Goal: Task Accomplishment & Management: Complete application form

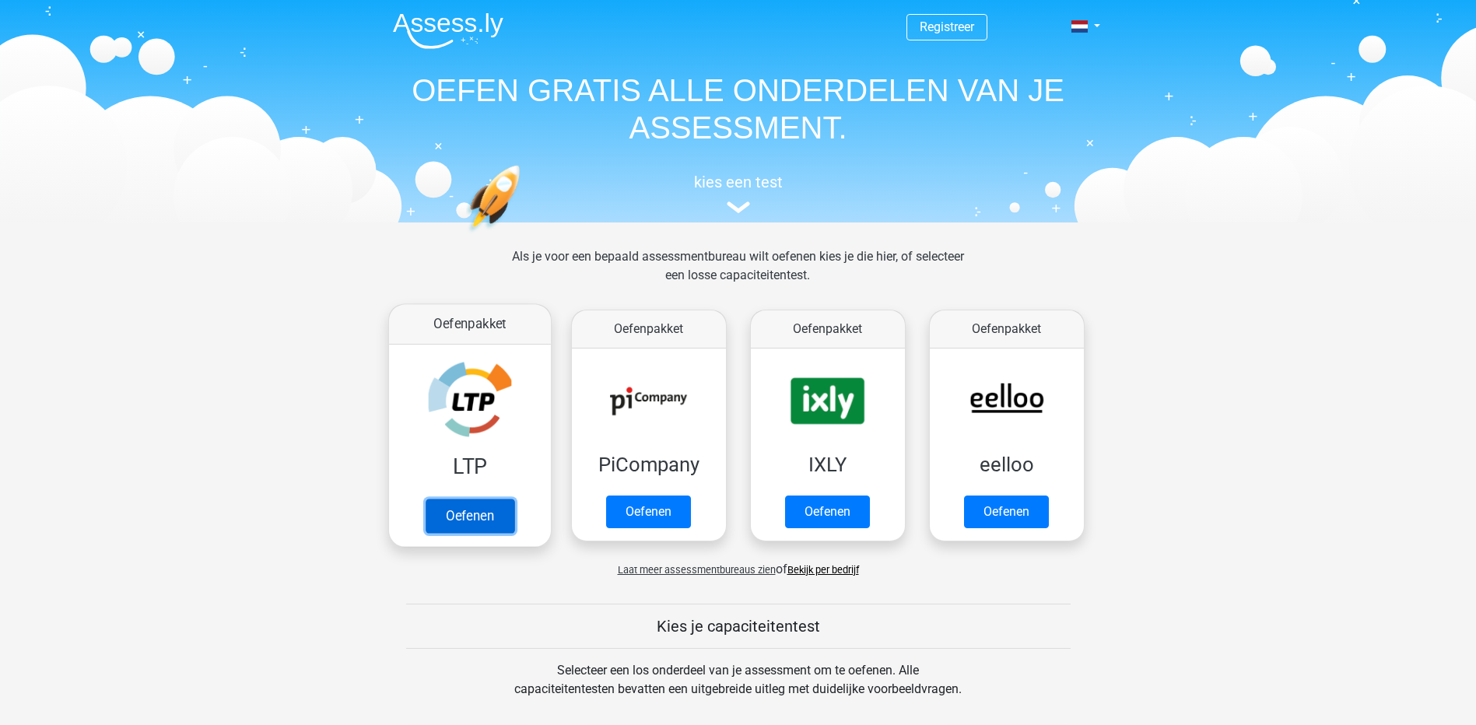
click at [488, 504] on link "Oefenen" at bounding box center [469, 516] width 89 height 34
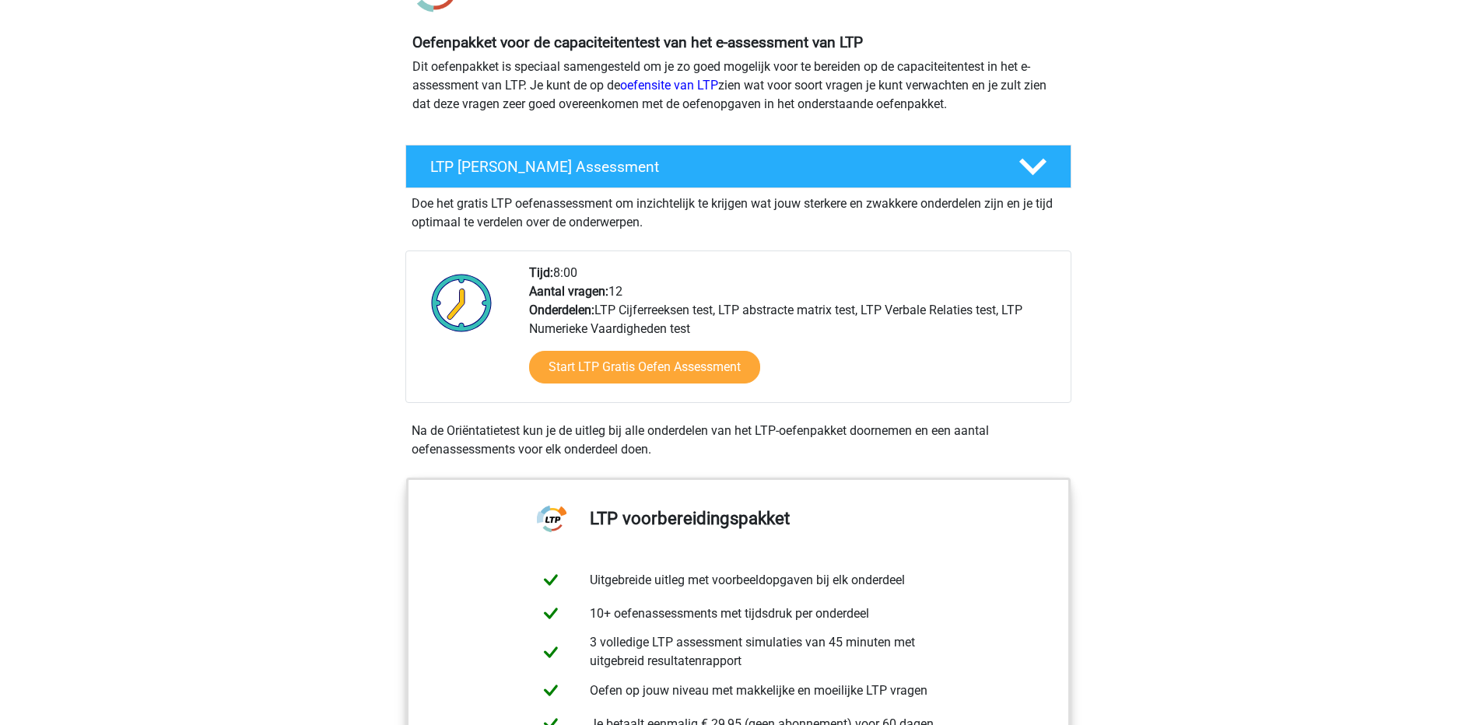
scroll to position [233, 0]
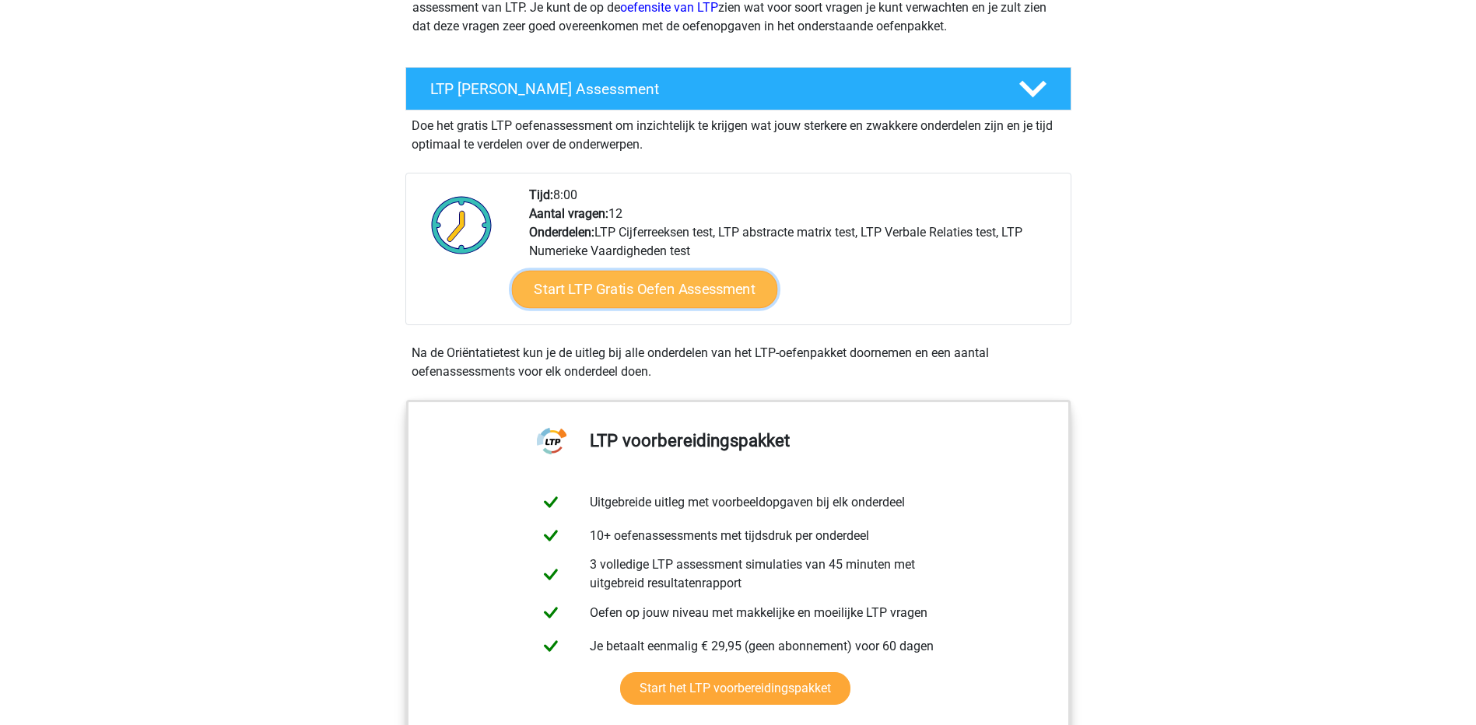
click at [682, 282] on link "Start LTP Gratis Oefen Assessment" at bounding box center [644, 289] width 266 height 37
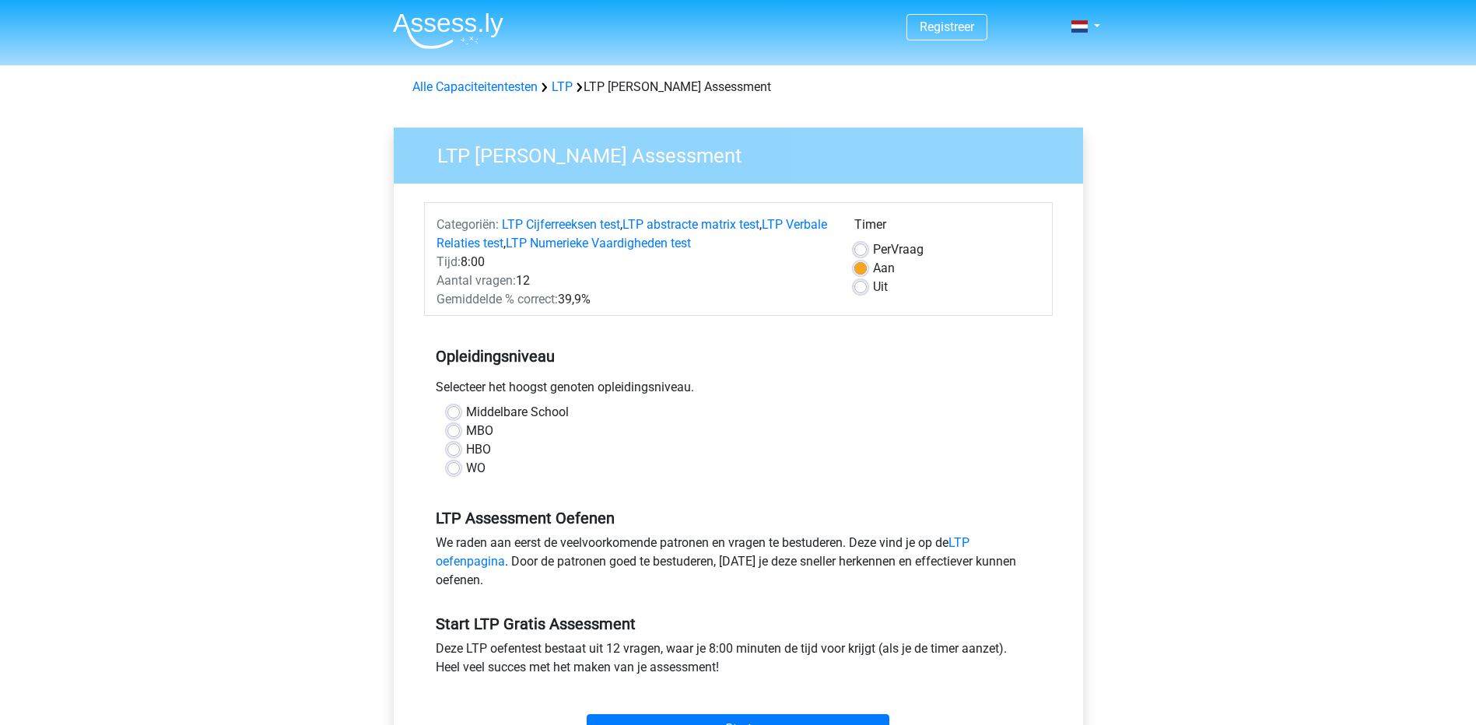
scroll to position [78, 0]
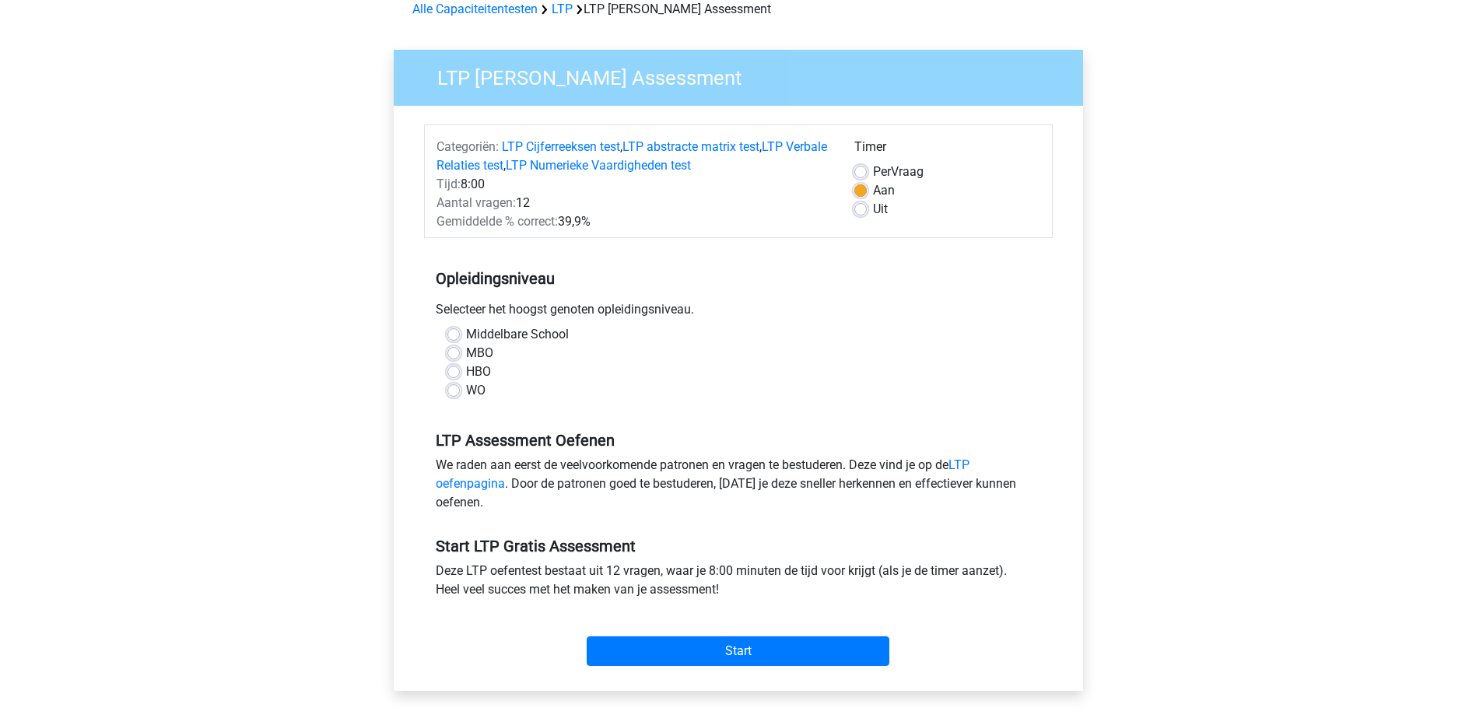
click at [466, 333] on label "Middelbare School" at bounding box center [517, 334] width 103 height 19
click at [447, 333] on input "Middelbare School" at bounding box center [453, 333] width 12 height 16
radio input "true"
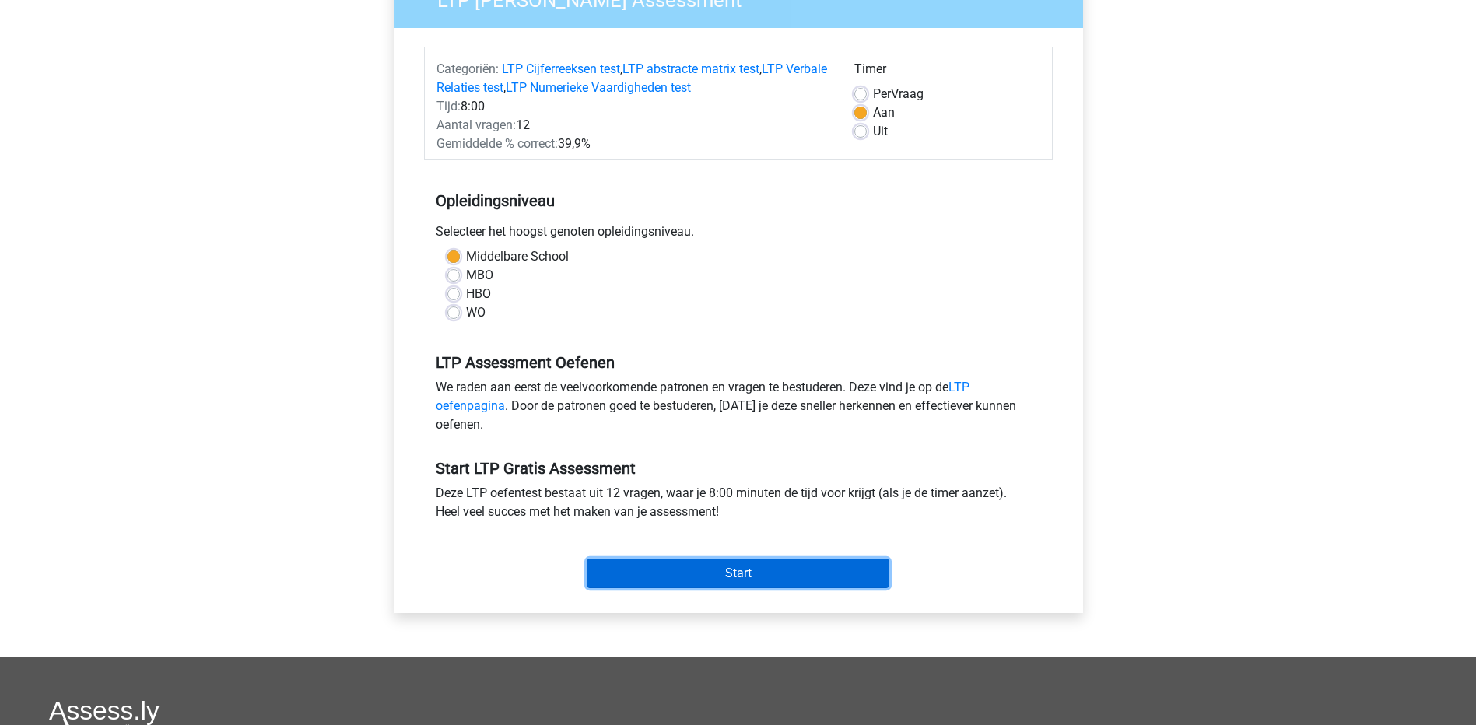
click at [762, 583] on input "Start" at bounding box center [737, 573] width 303 height 30
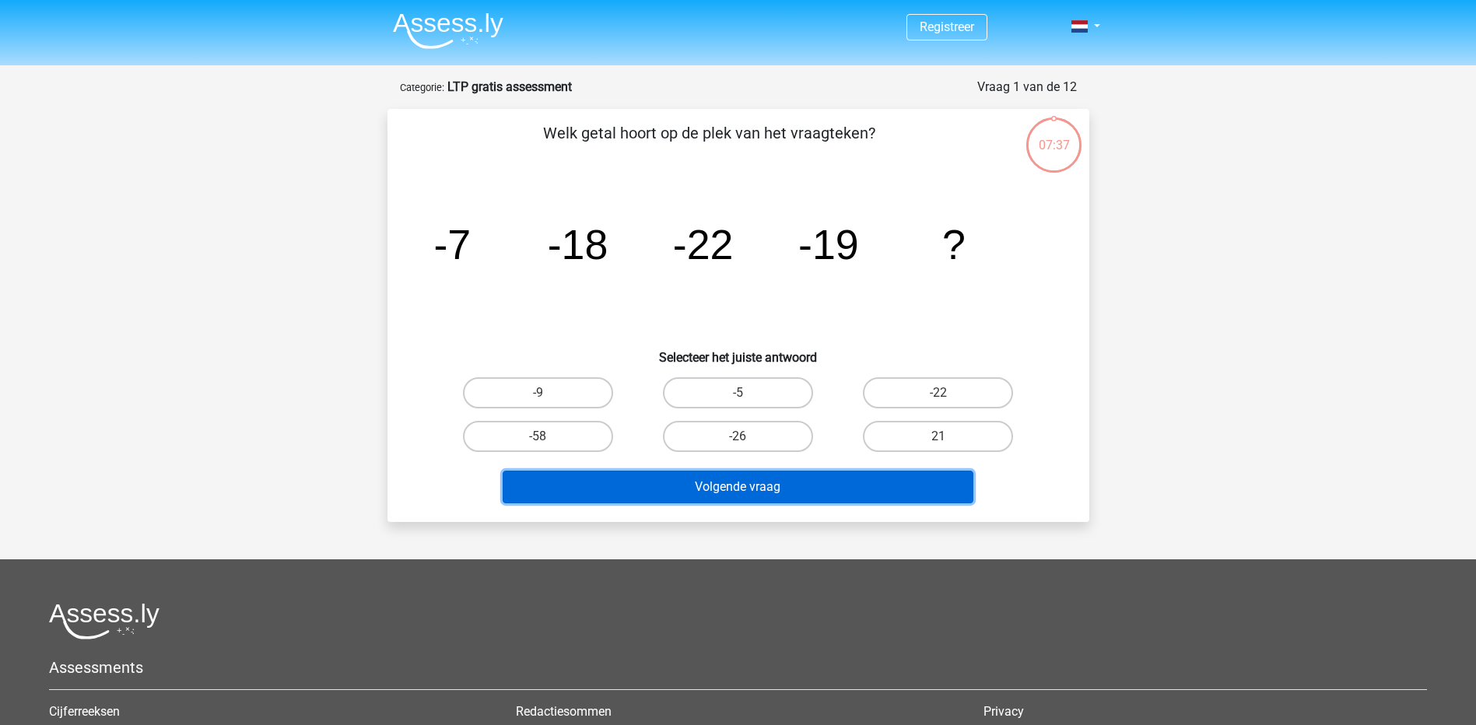
click at [815, 475] on button "Volgende vraag" at bounding box center [737, 487] width 471 height 33
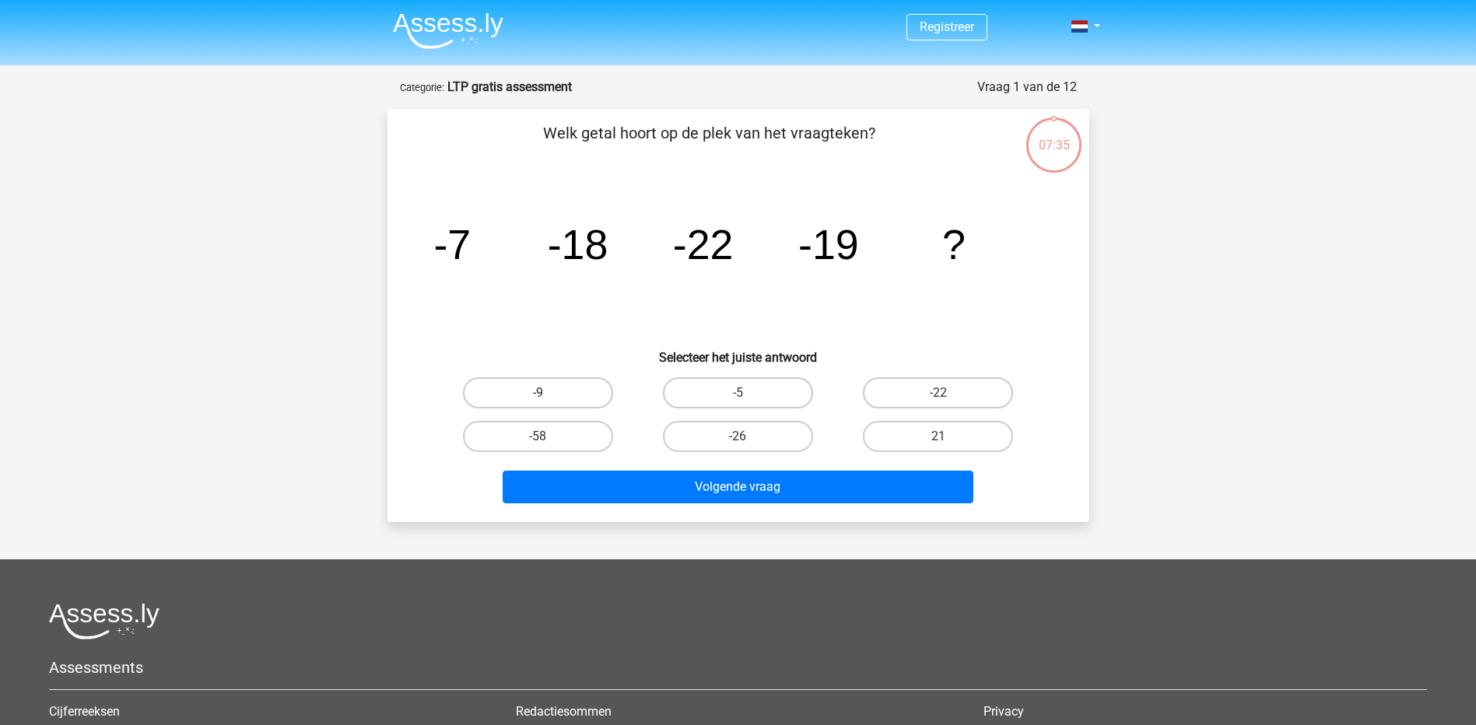
click at [586, 392] on label "-9" at bounding box center [538, 392] width 150 height 31
click at [548, 393] on input "-9" at bounding box center [542, 398] width 10 height 10
radio input "true"
click at [767, 433] on label "-26" at bounding box center [738, 436] width 150 height 31
click at [748, 436] on input "-26" at bounding box center [742, 441] width 10 height 10
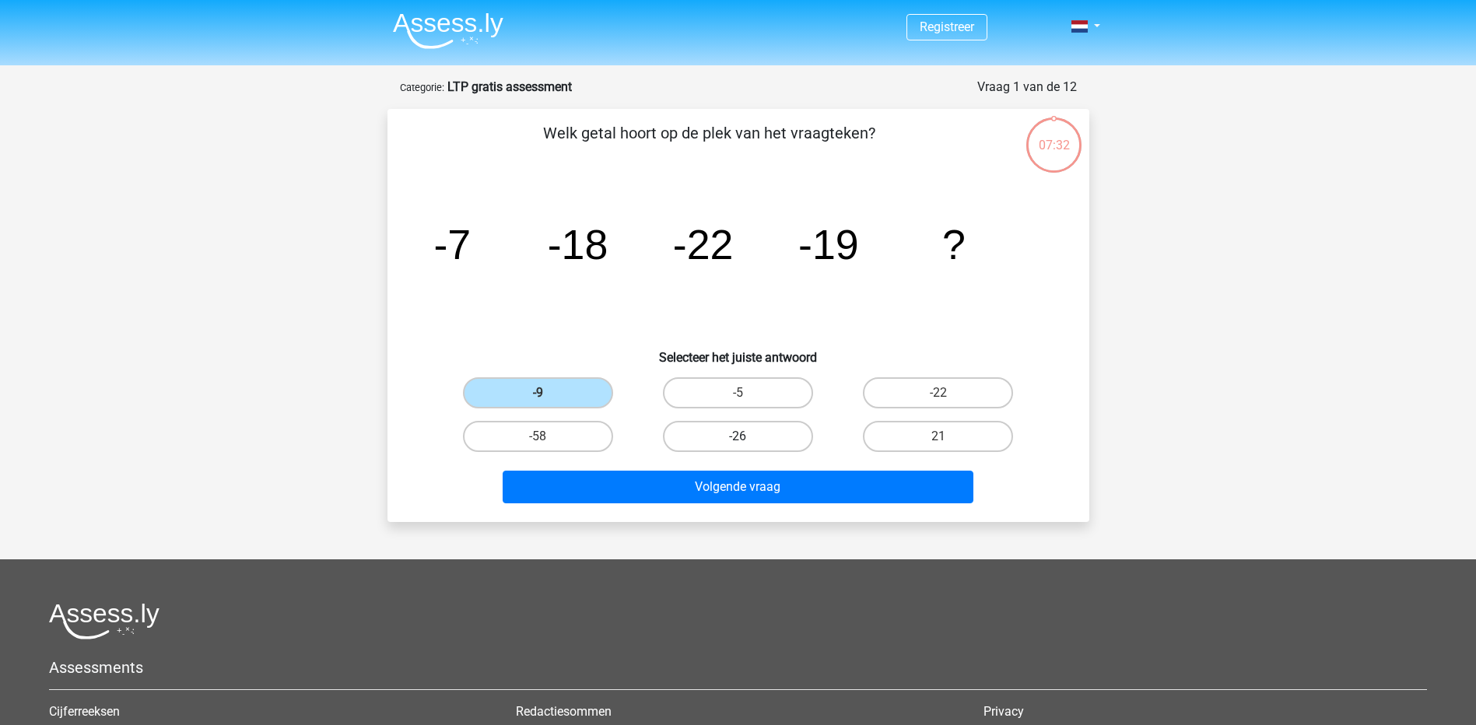
radio input "true"
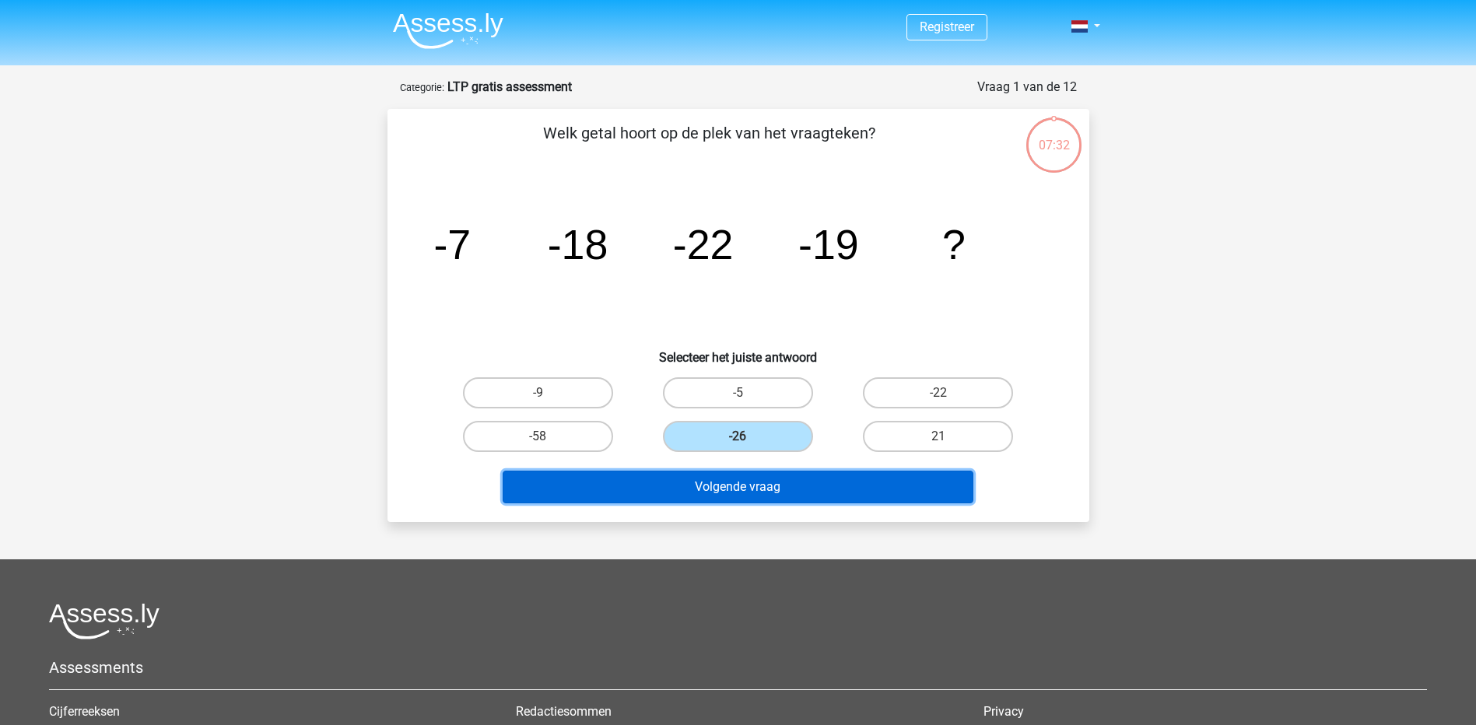
click at [811, 478] on button "Volgende vraag" at bounding box center [737, 487] width 471 height 33
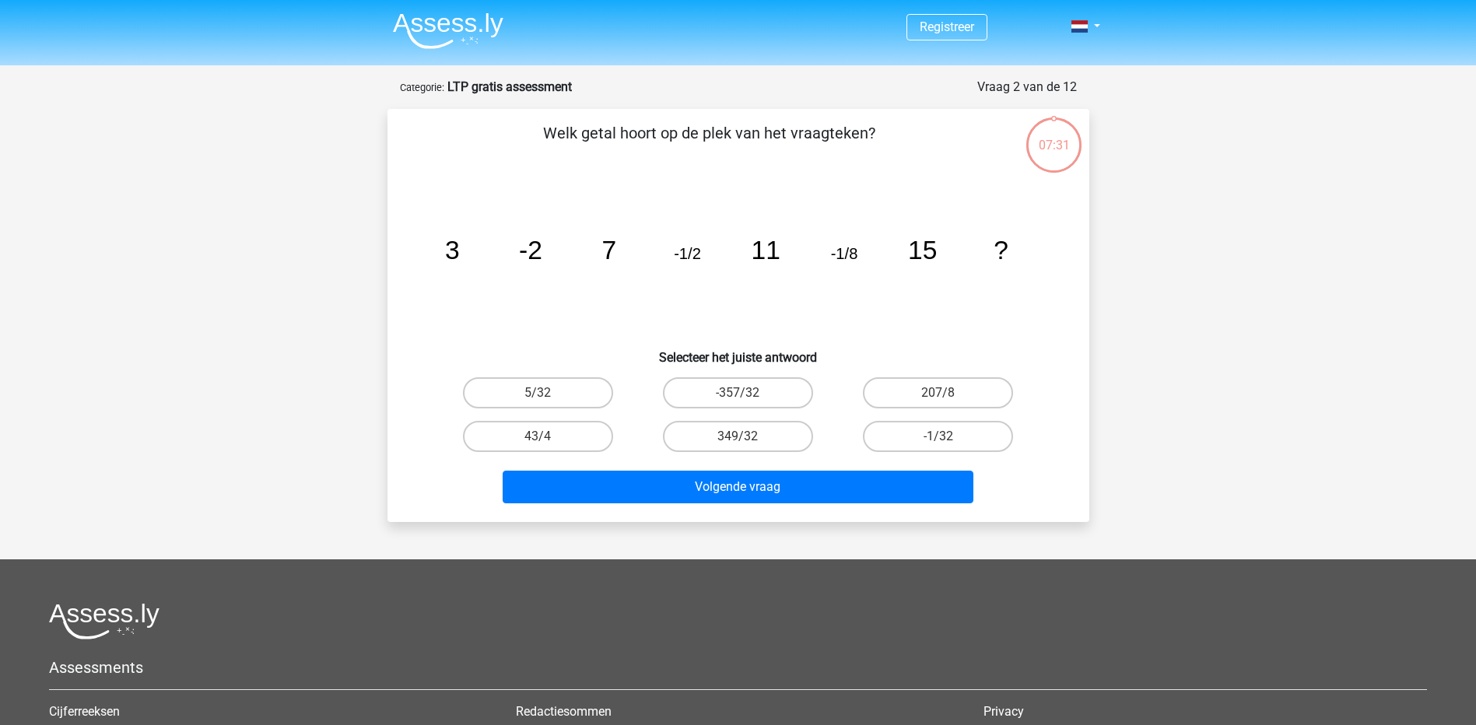
scroll to position [78, 0]
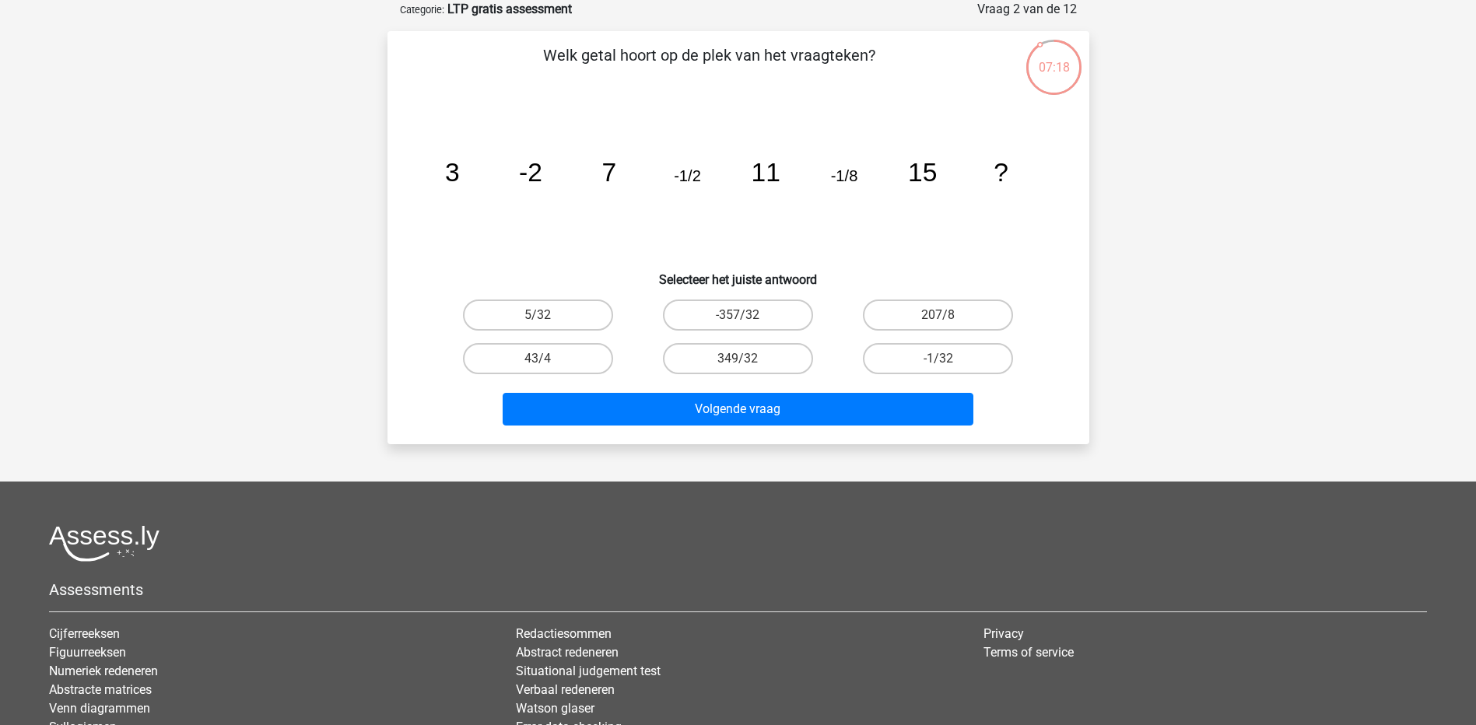
click at [544, 319] on input "5/32" at bounding box center [542, 320] width 10 height 10
radio input "true"
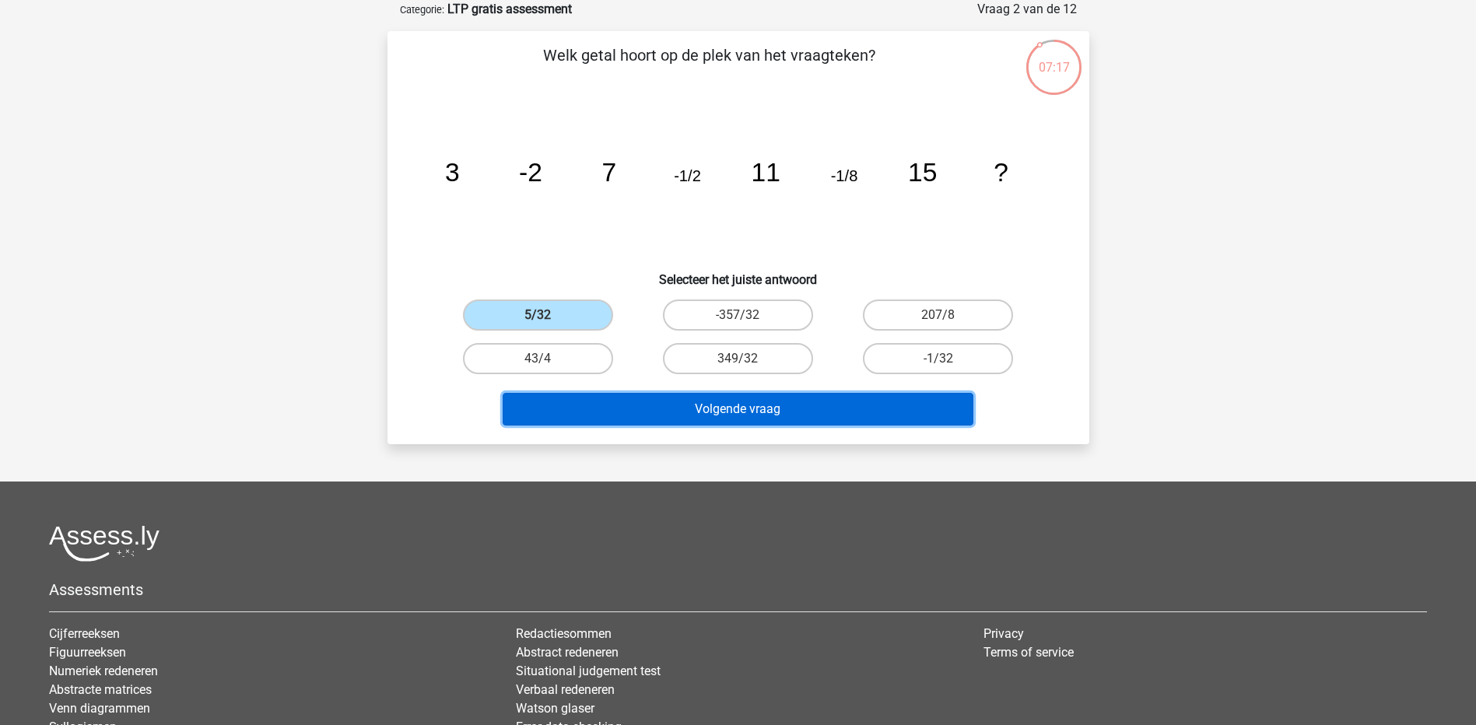
click at [742, 415] on button "Volgende vraag" at bounding box center [737, 409] width 471 height 33
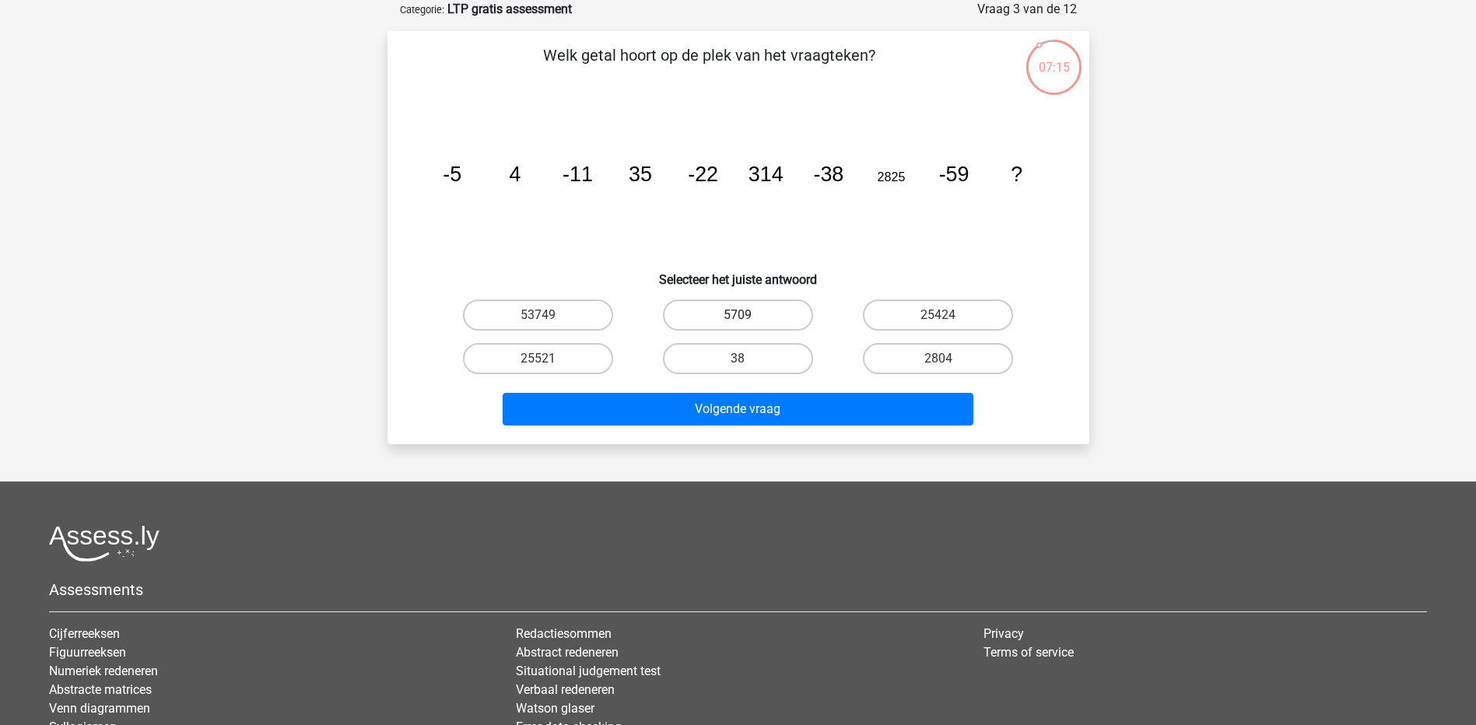
click at [699, 317] on label "5709" at bounding box center [738, 314] width 150 height 31
click at [737, 317] on input "5709" at bounding box center [742, 320] width 10 height 10
radio input "true"
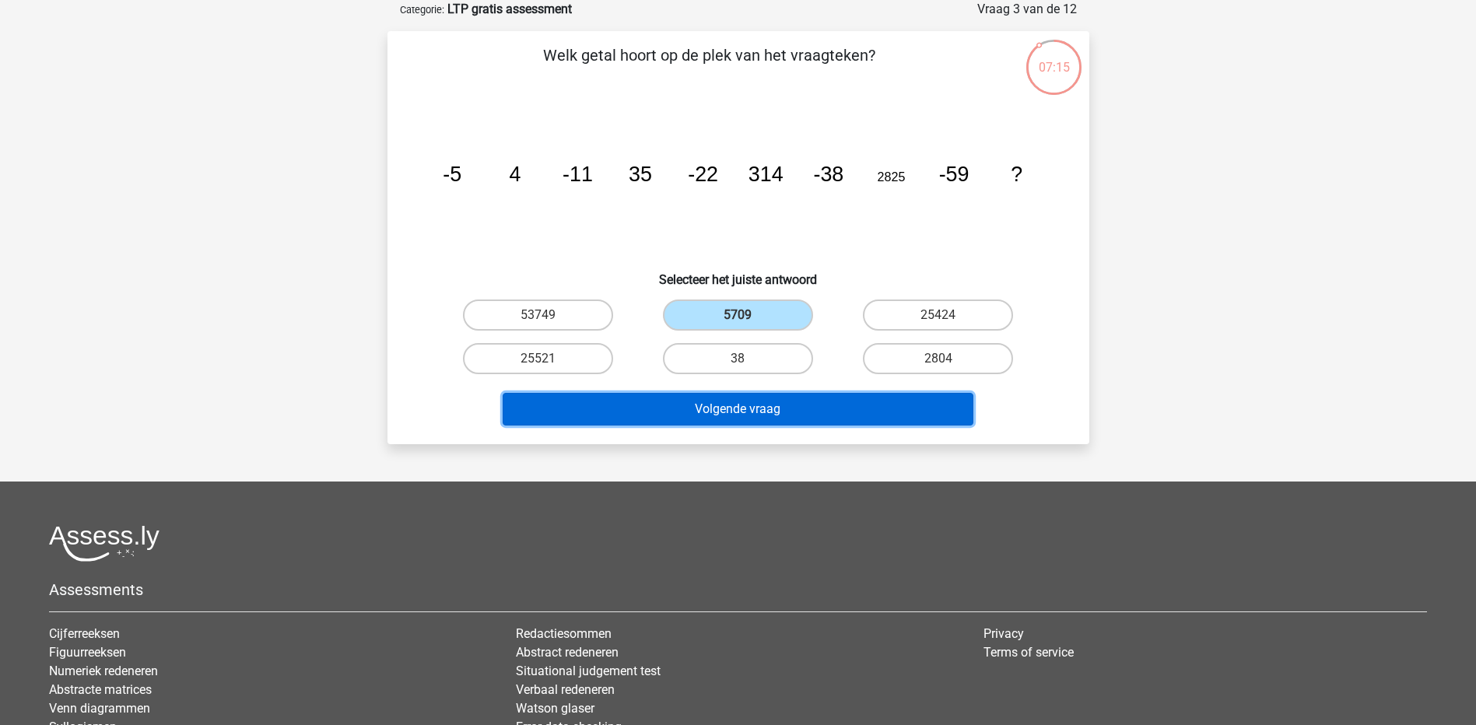
click at [768, 398] on button "Volgende vraag" at bounding box center [737, 409] width 471 height 33
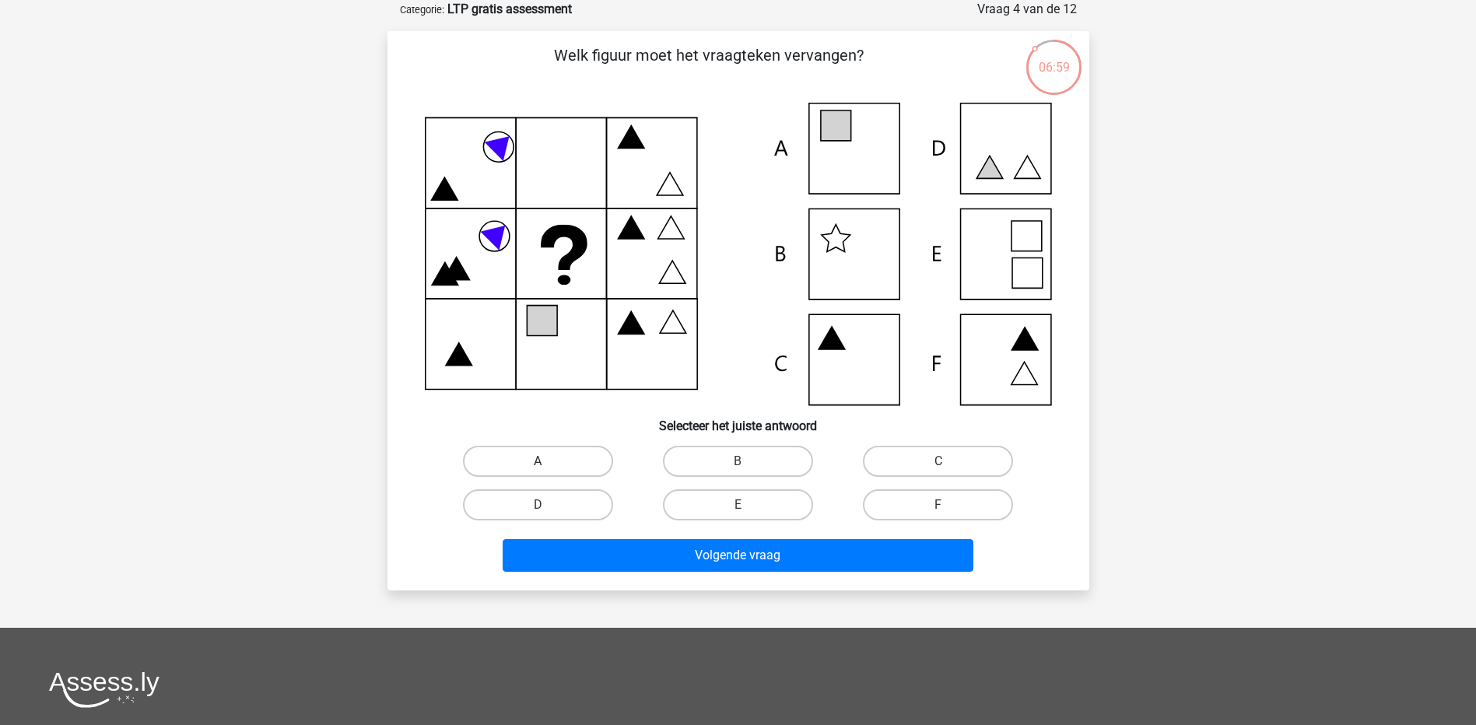
click at [558, 467] on label "A" at bounding box center [538, 461] width 150 height 31
click at [548, 467] on input "A" at bounding box center [542, 466] width 10 height 10
radio input "true"
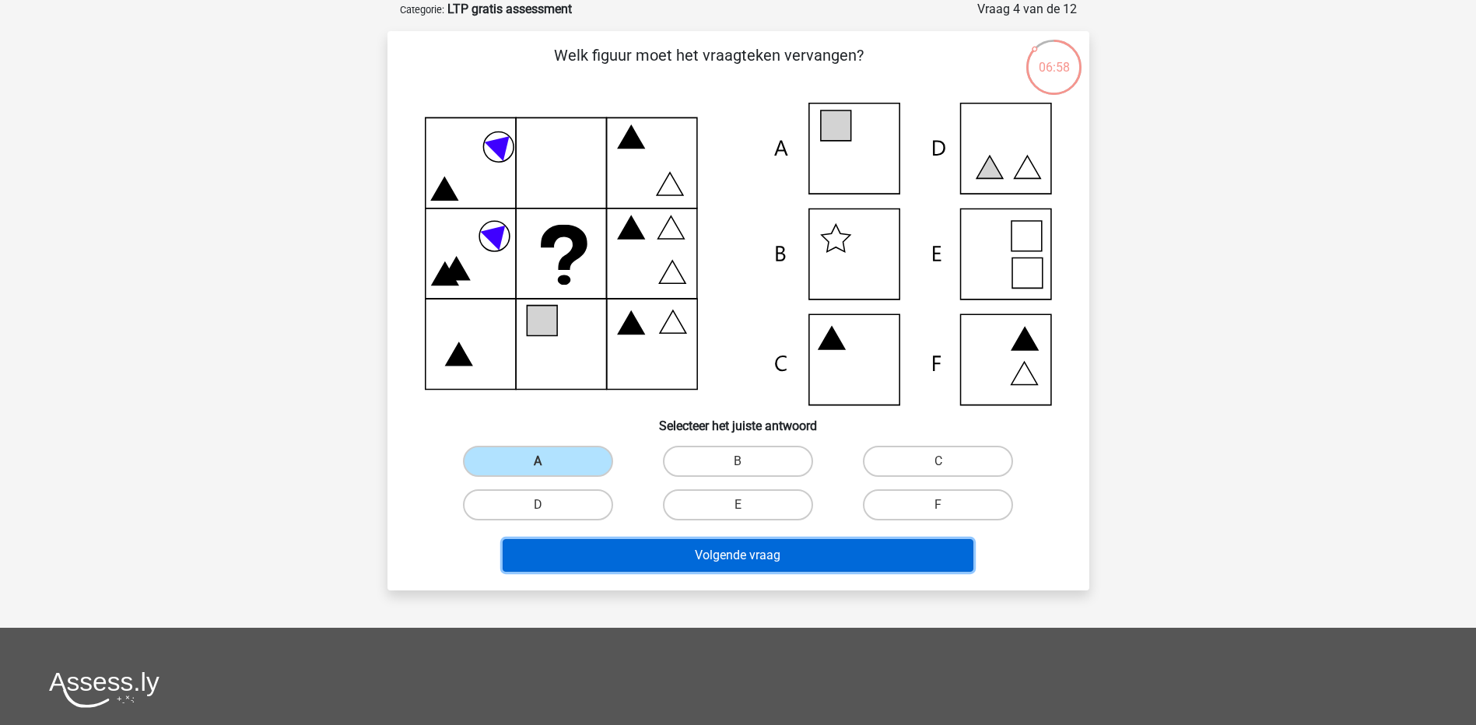
click at [706, 555] on button "Volgende vraag" at bounding box center [737, 555] width 471 height 33
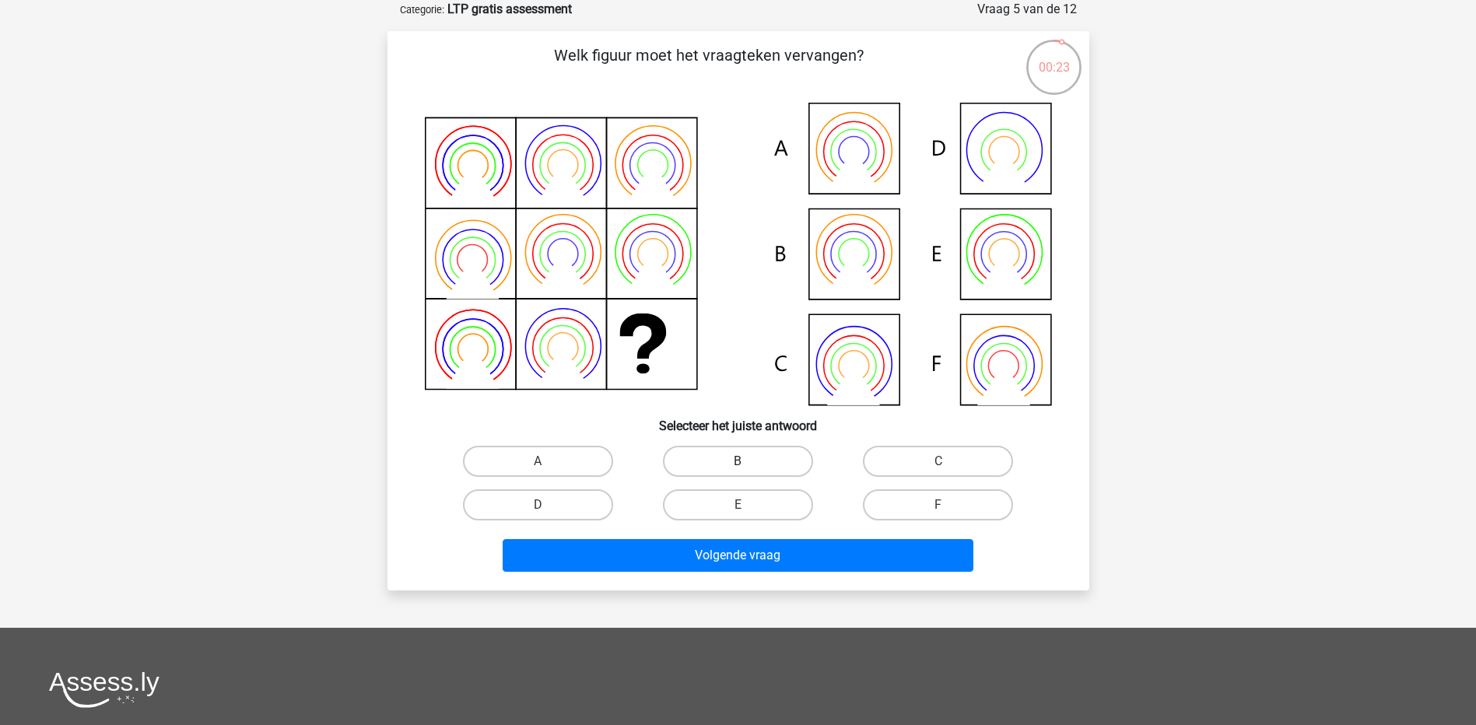
click at [731, 466] on label "B" at bounding box center [738, 461] width 150 height 31
click at [737, 466] on input "B" at bounding box center [742, 466] width 10 height 10
radio input "true"
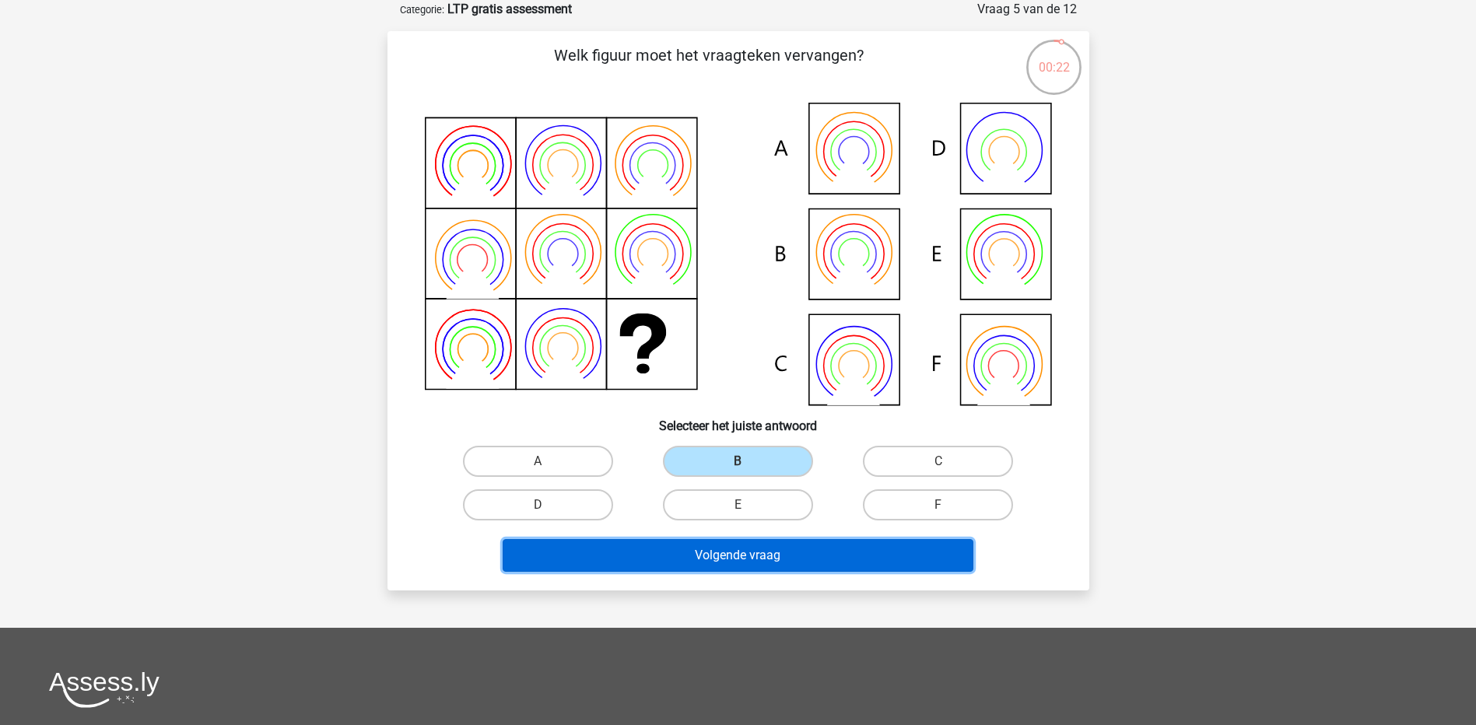
click at [763, 560] on button "Volgende vraag" at bounding box center [737, 555] width 471 height 33
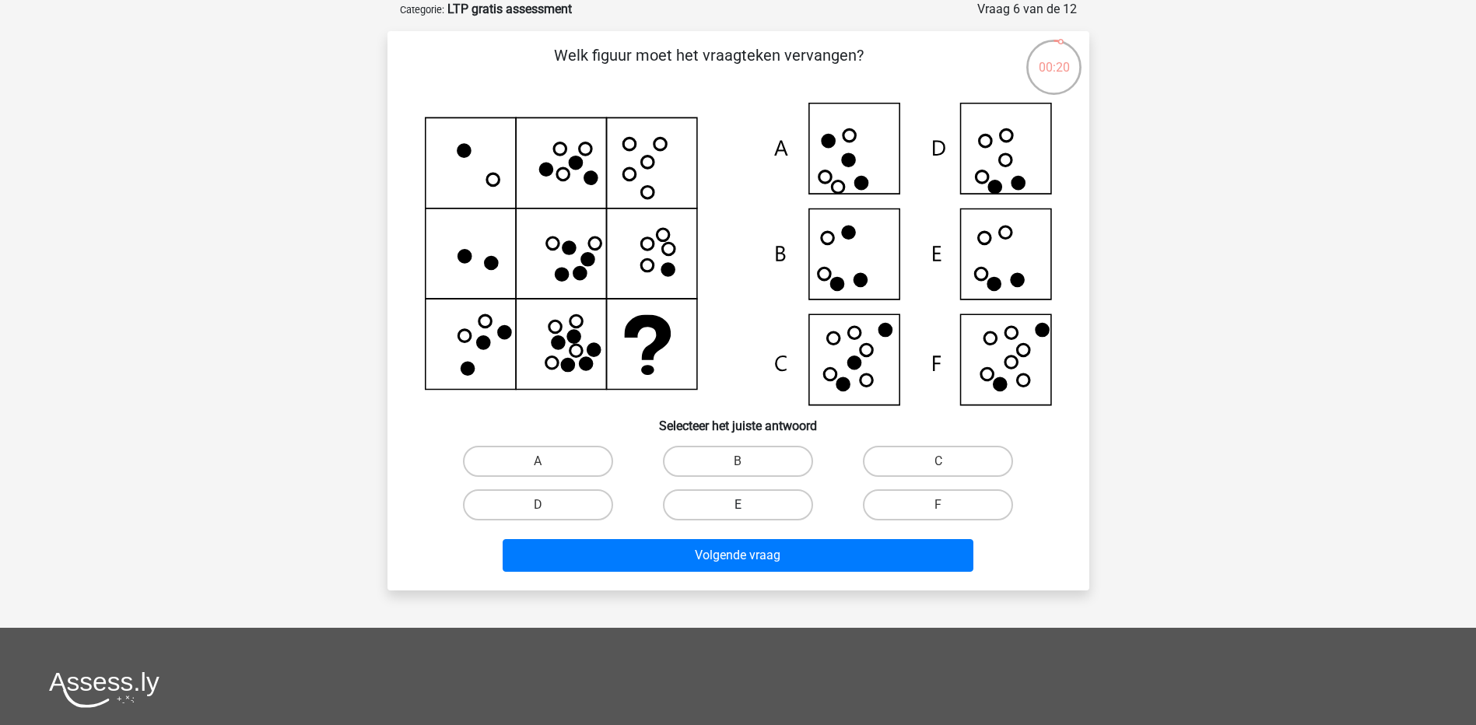
click at [734, 500] on label "E" at bounding box center [738, 504] width 150 height 31
click at [737, 505] on input "E" at bounding box center [742, 510] width 10 height 10
radio input "true"
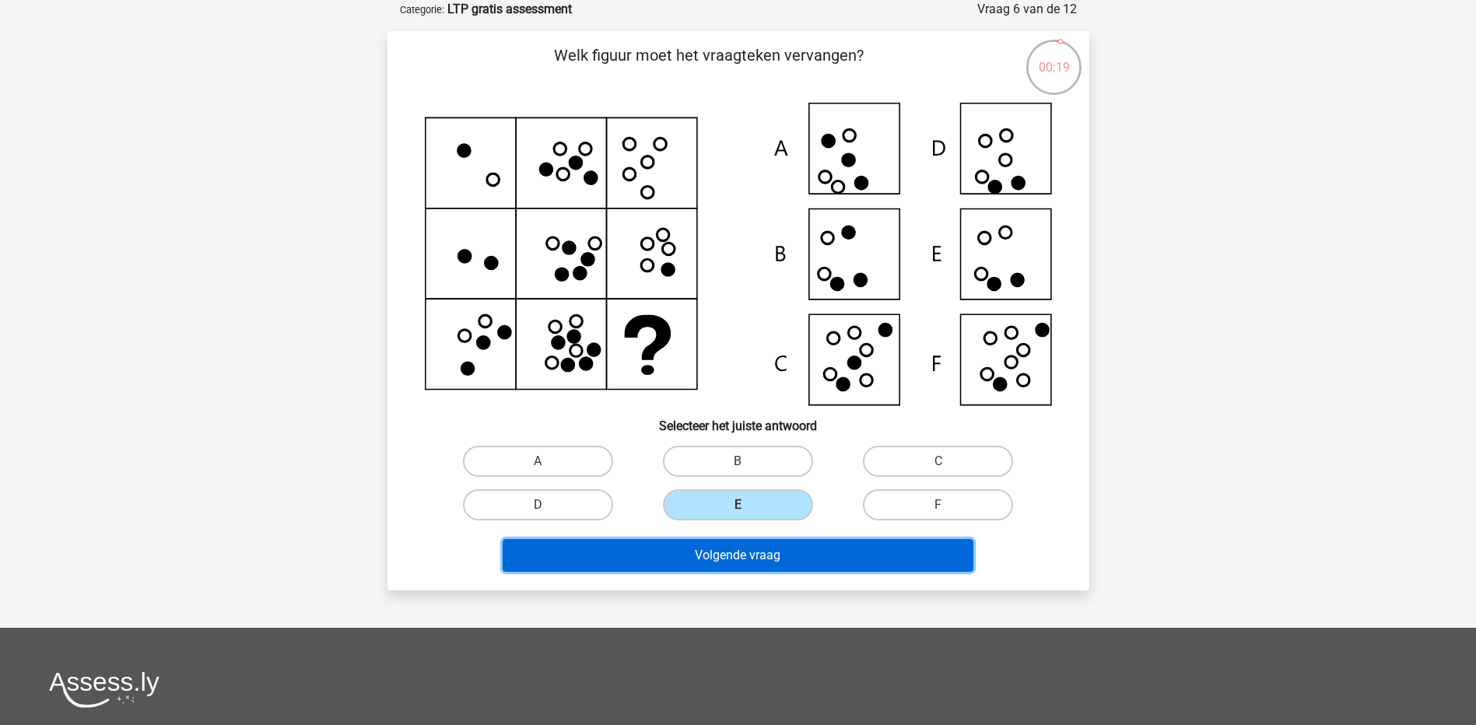
click at [758, 548] on button "Volgende vraag" at bounding box center [737, 555] width 471 height 33
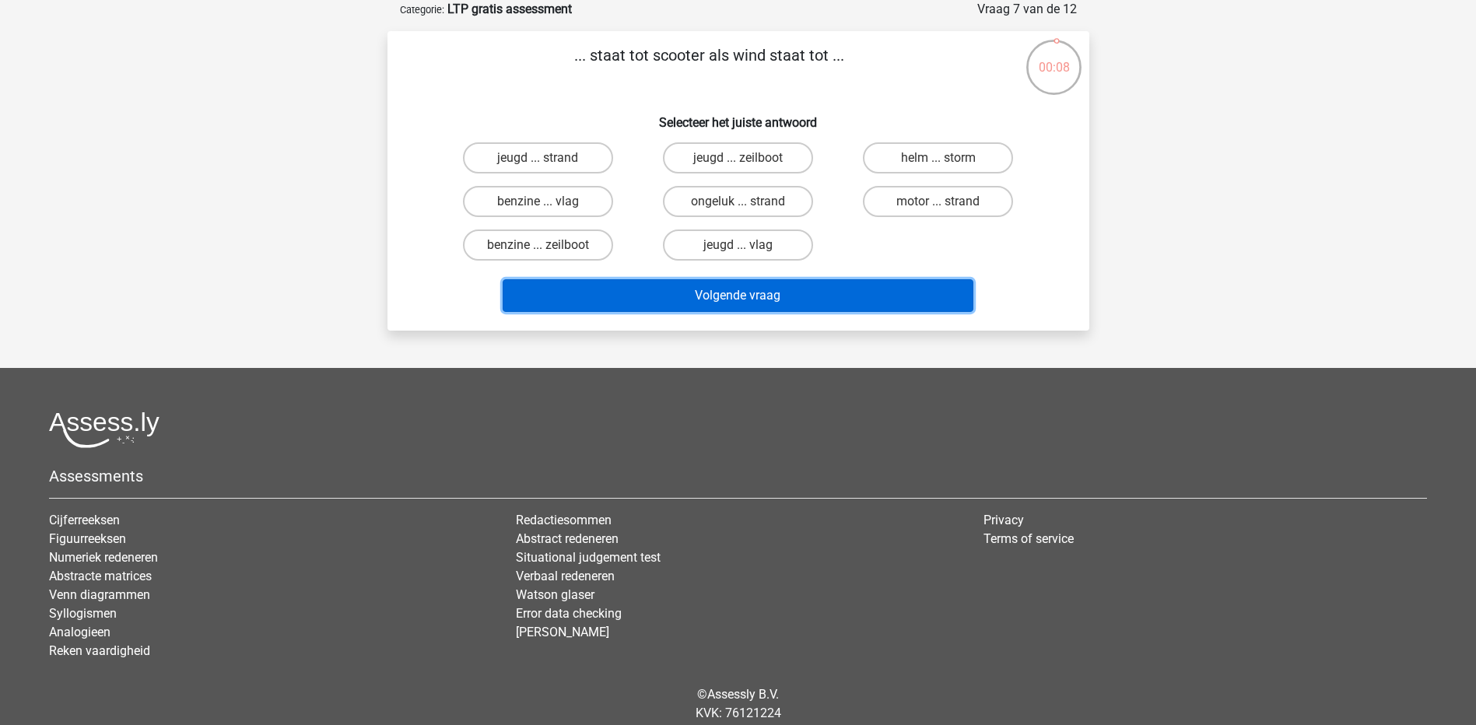
click at [823, 298] on button "Volgende vraag" at bounding box center [737, 295] width 471 height 33
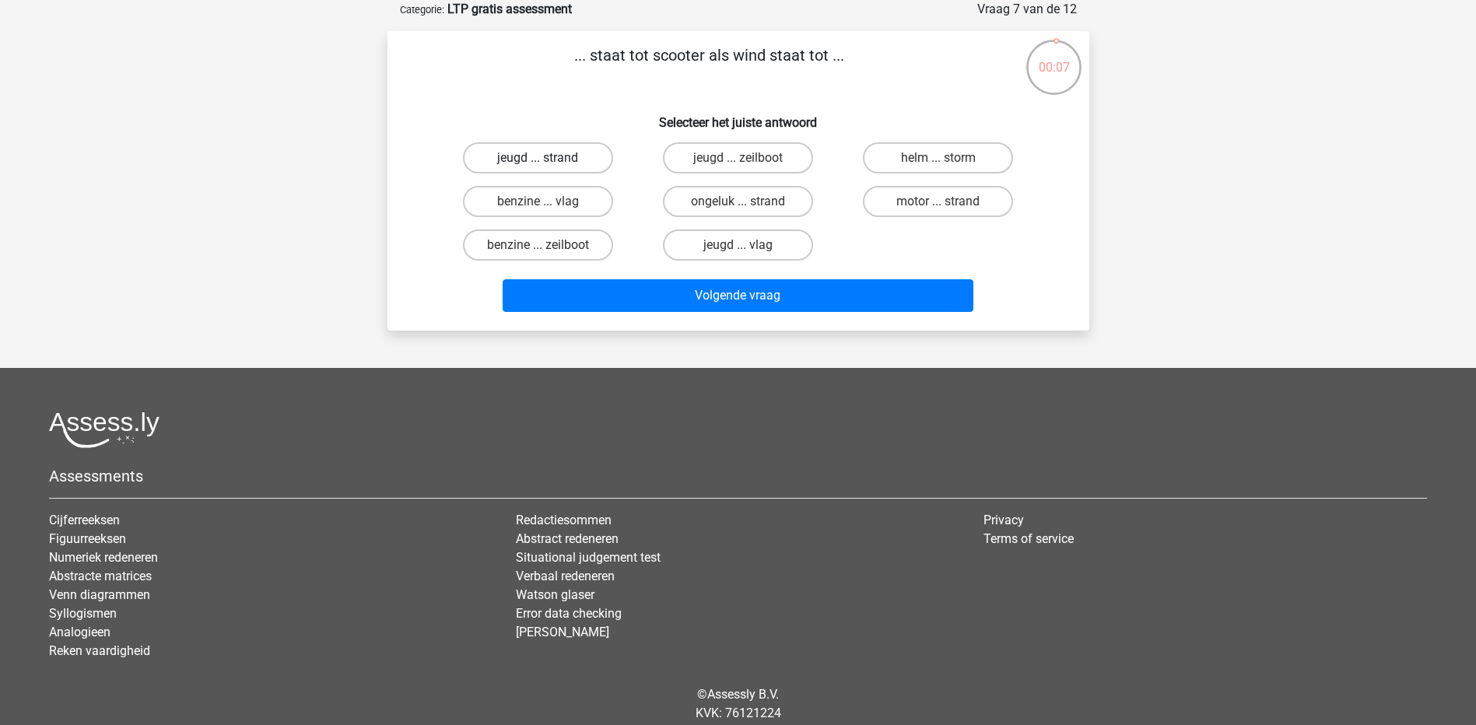
click at [579, 167] on label "jeugd ... strand" at bounding box center [538, 157] width 150 height 31
click at [548, 167] on input "jeugd ... strand" at bounding box center [542, 163] width 10 height 10
radio input "true"
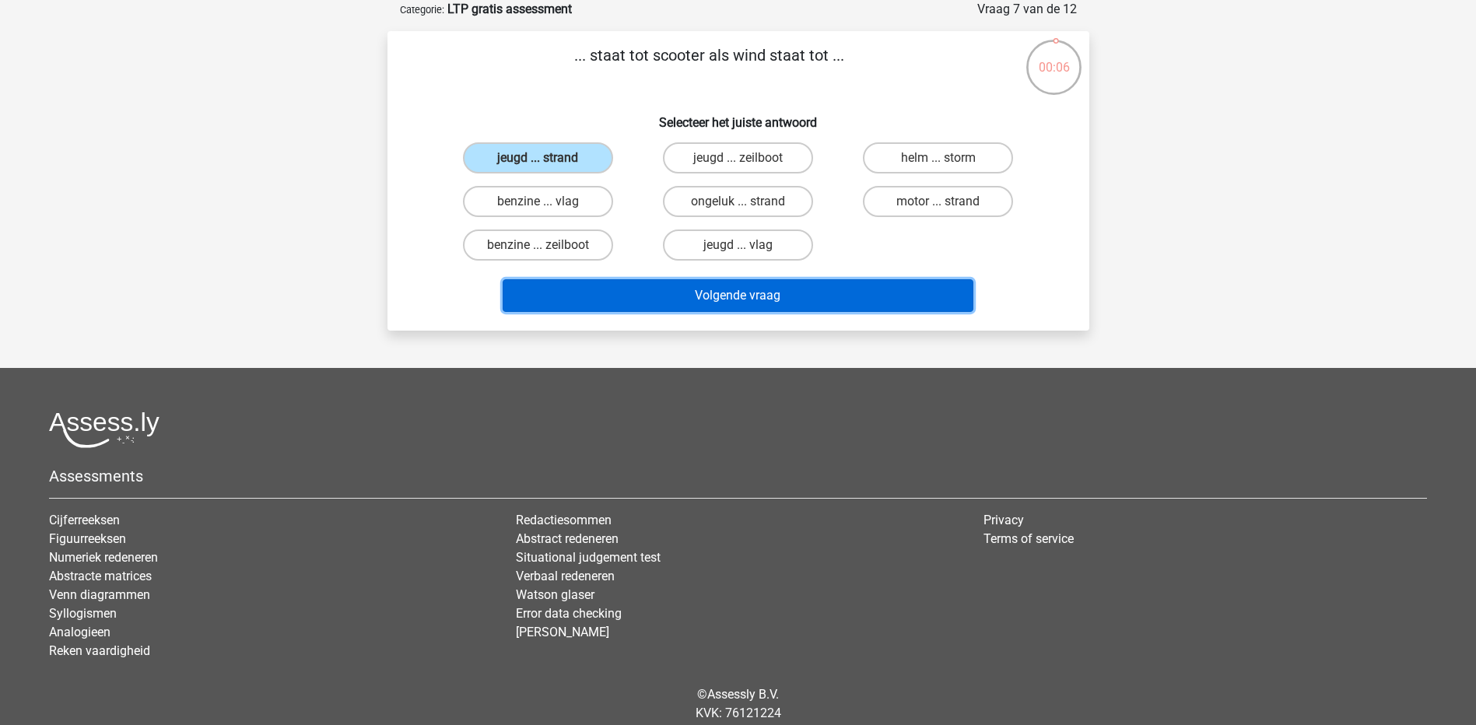
click at [776, 296] on button "Volgende vraag" at bounding box center [737, 295] width 471 height 33
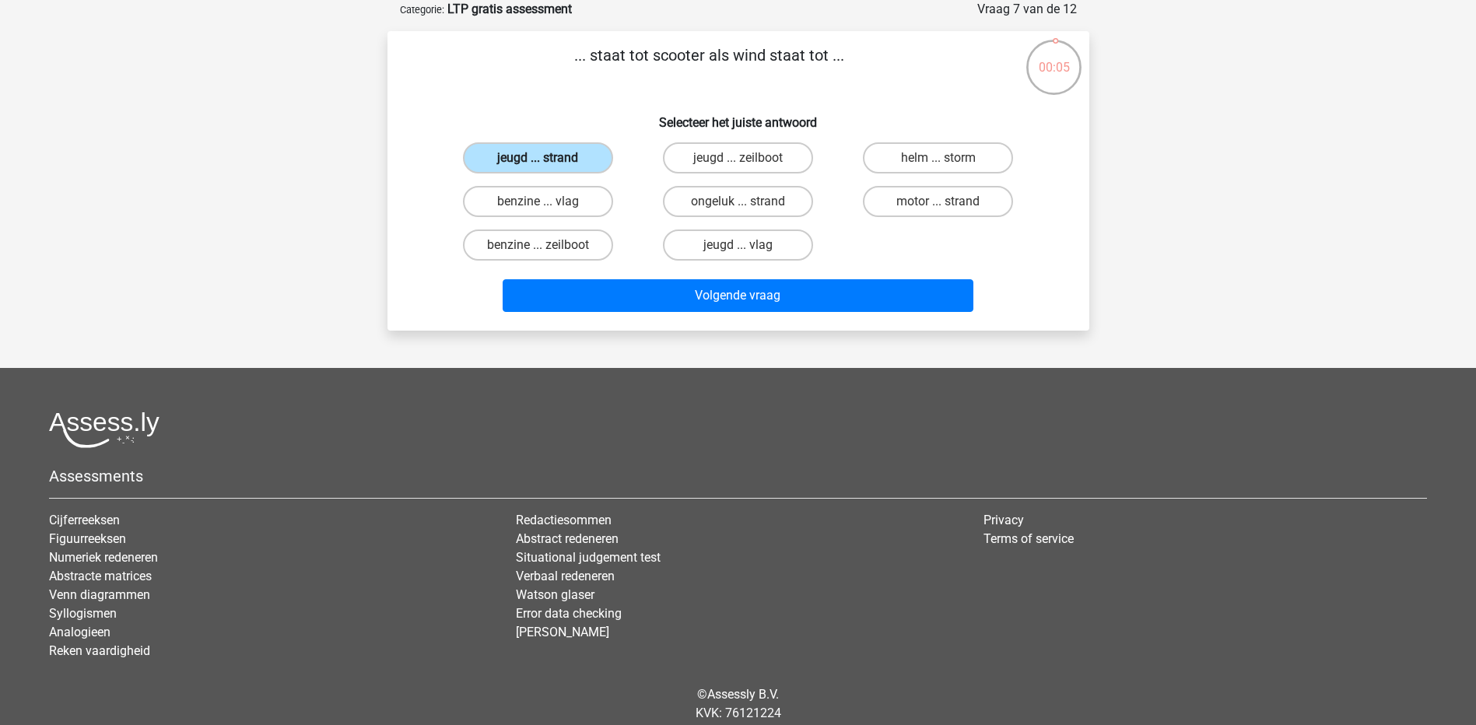
click at [575, 153] on label "jeugd ... strand" at bounding box center [538, 157] width 150 height 31
click at [548, 158] on input "jeugd ... strand" at bounding box center [542, 163] width 10 height 10
click at [699, 159] on label "jeugd ... zeilboot" at bounding box center [738, 157] width 150 height 31
click at [737, 159] on input "jeugd ... zeilboot" at bounding box center [742, 163] width 10 height 10
radio input "true"
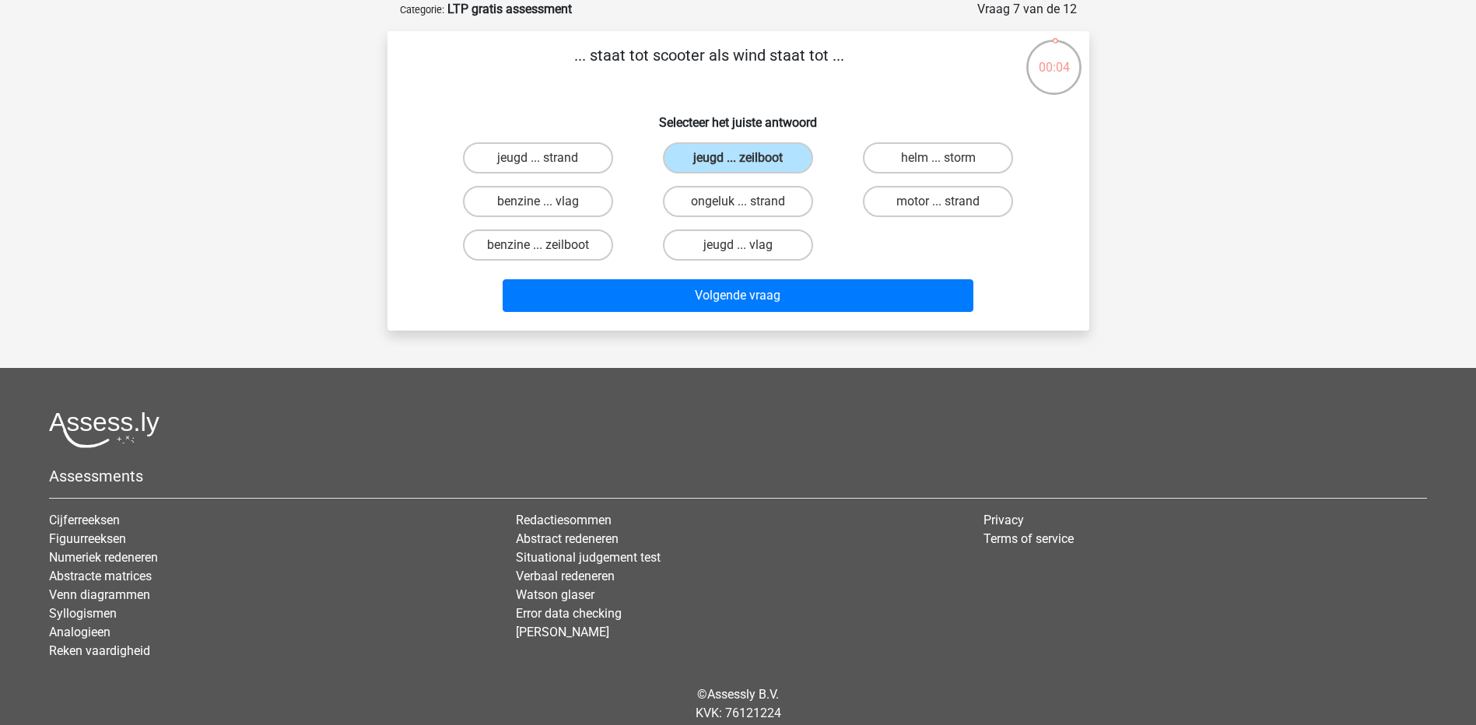
click at [770, 267] on div "jeugd ... vlag" at bounding box center [738, 245] width 200 height 44
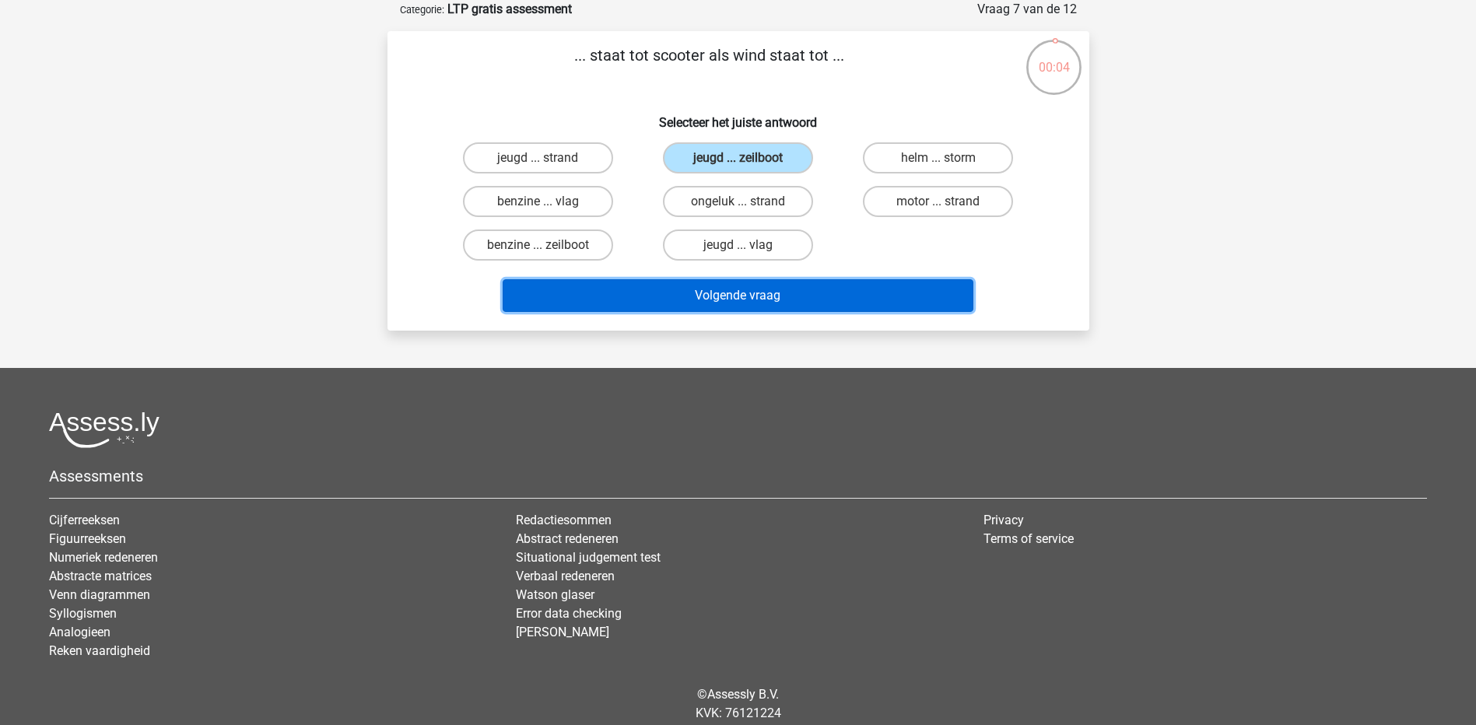
click at [783, 301] on button "Volgende vraag" at bounding box center [737, 295] width 471 height 33
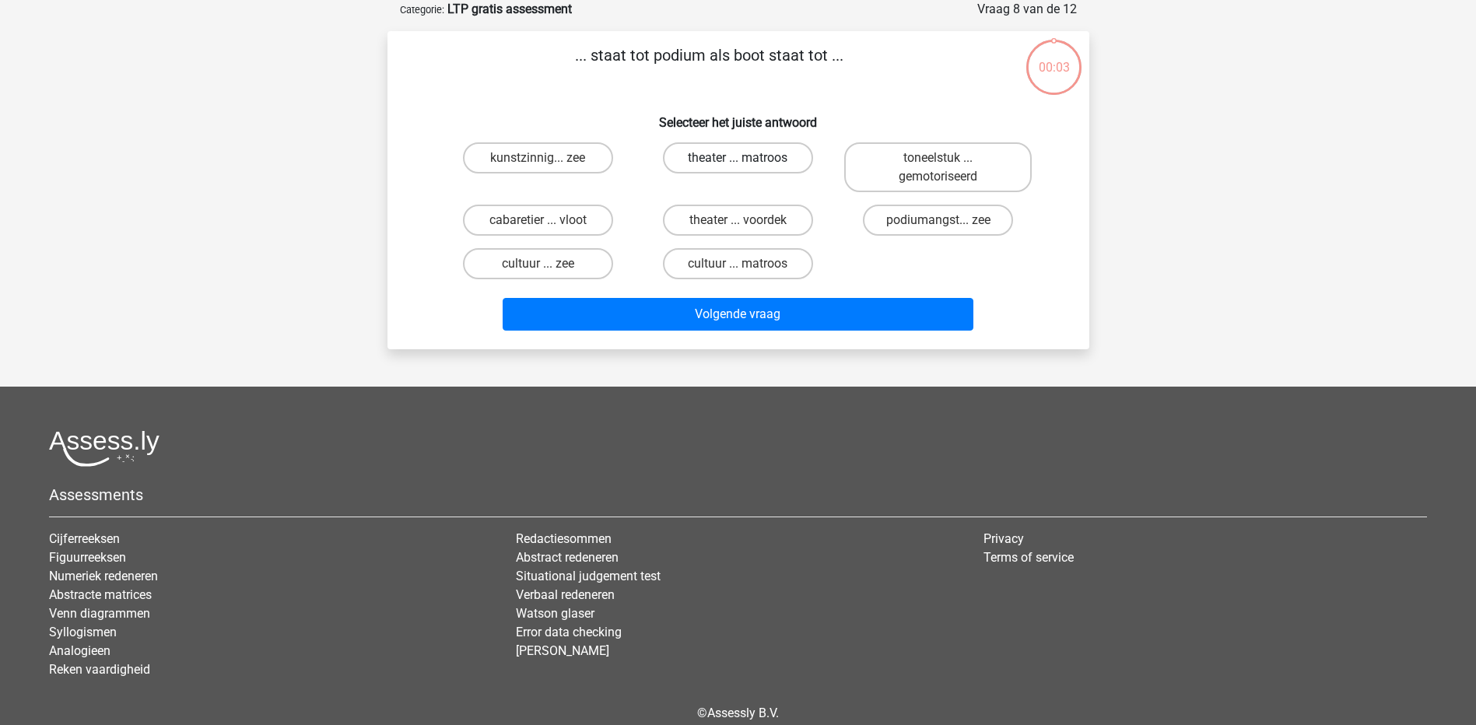
click at [744, 145] on label "theater ... matroos" at bounding box center [738, 157] width 150 height 31
click at [744, 158] on input "theater ... matroos" at bounding box center [742, 163] width 10 height 10
radio input "true"
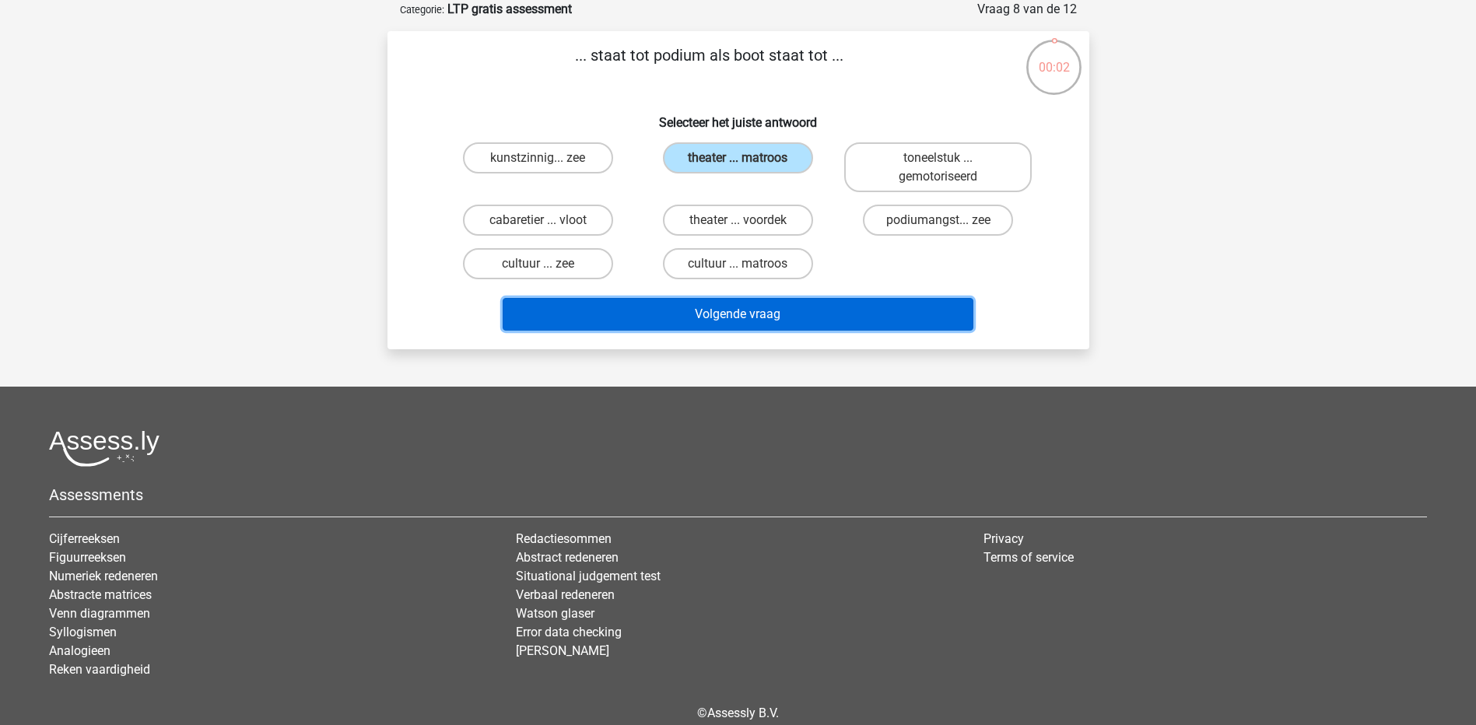
click at [797, 301] on button "Volgende vraag" at bounding box center [737, 314] width 471 height 33
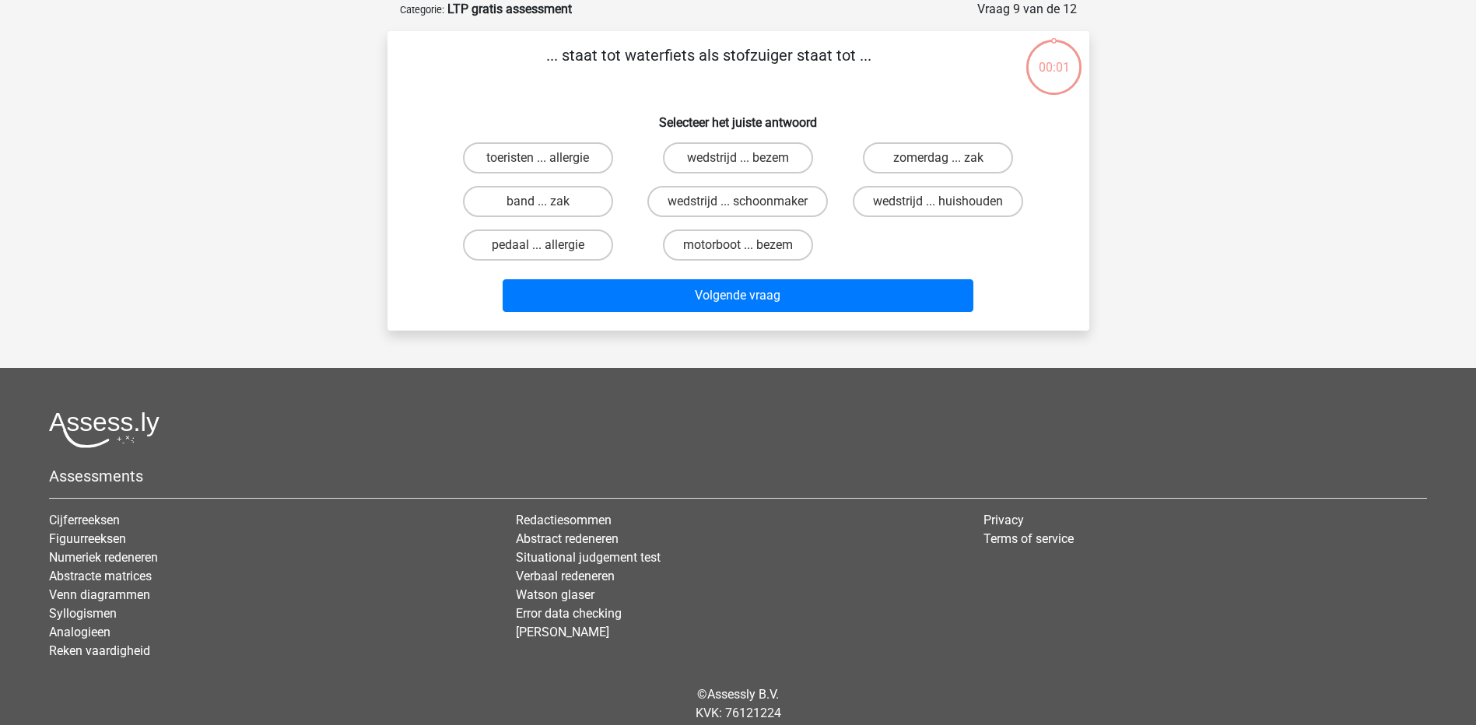
click at [750, 183] on div "wedstrijd ... schoonmaker" at bounding box center [738, 202] width 200 height 44
click at [749, 194] on label "wedstrijd ... schoonmaker" at bounding box center [737, 201] width 180 height 31
click at [748, 201] on input "wedstrijd ... schoonmaker" at bounding box center [742, 206] width 10 height 10
radio input "true"
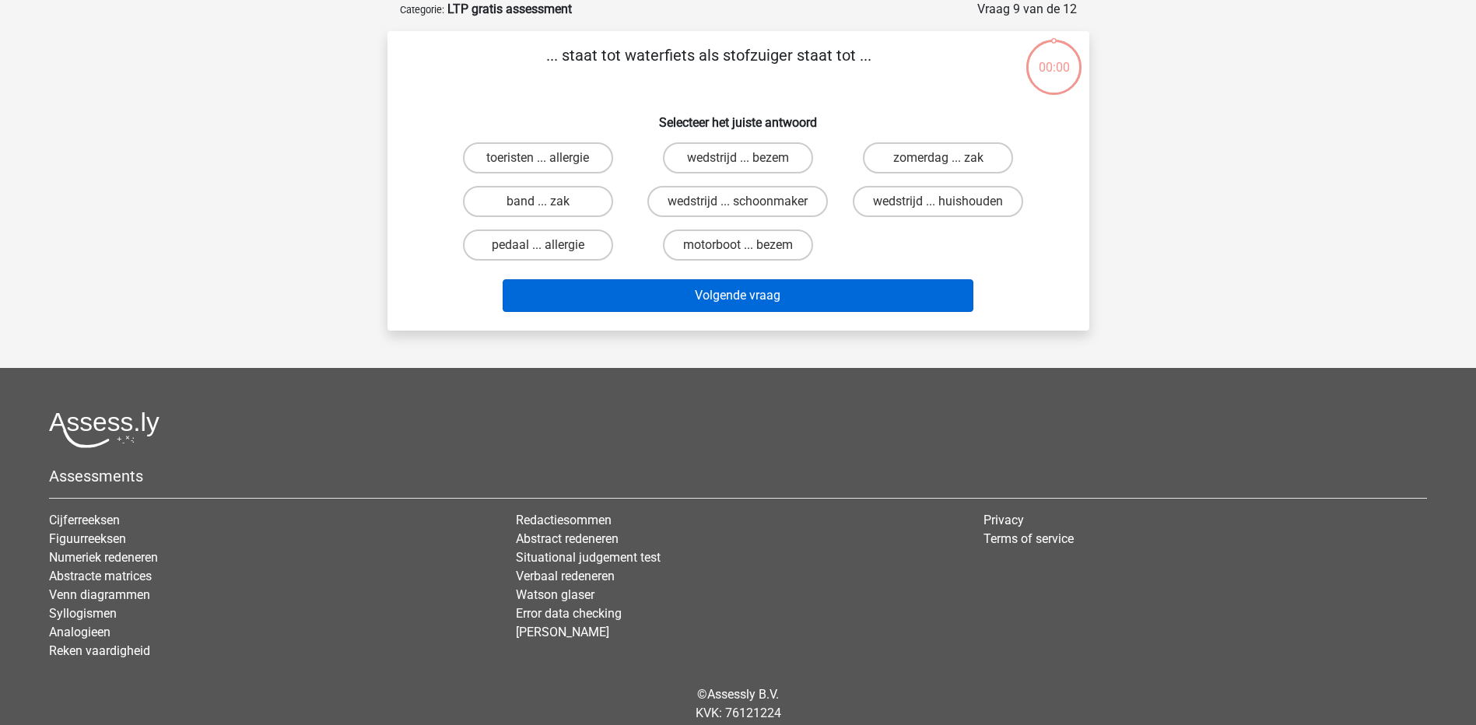
scroll to position [78, 0]
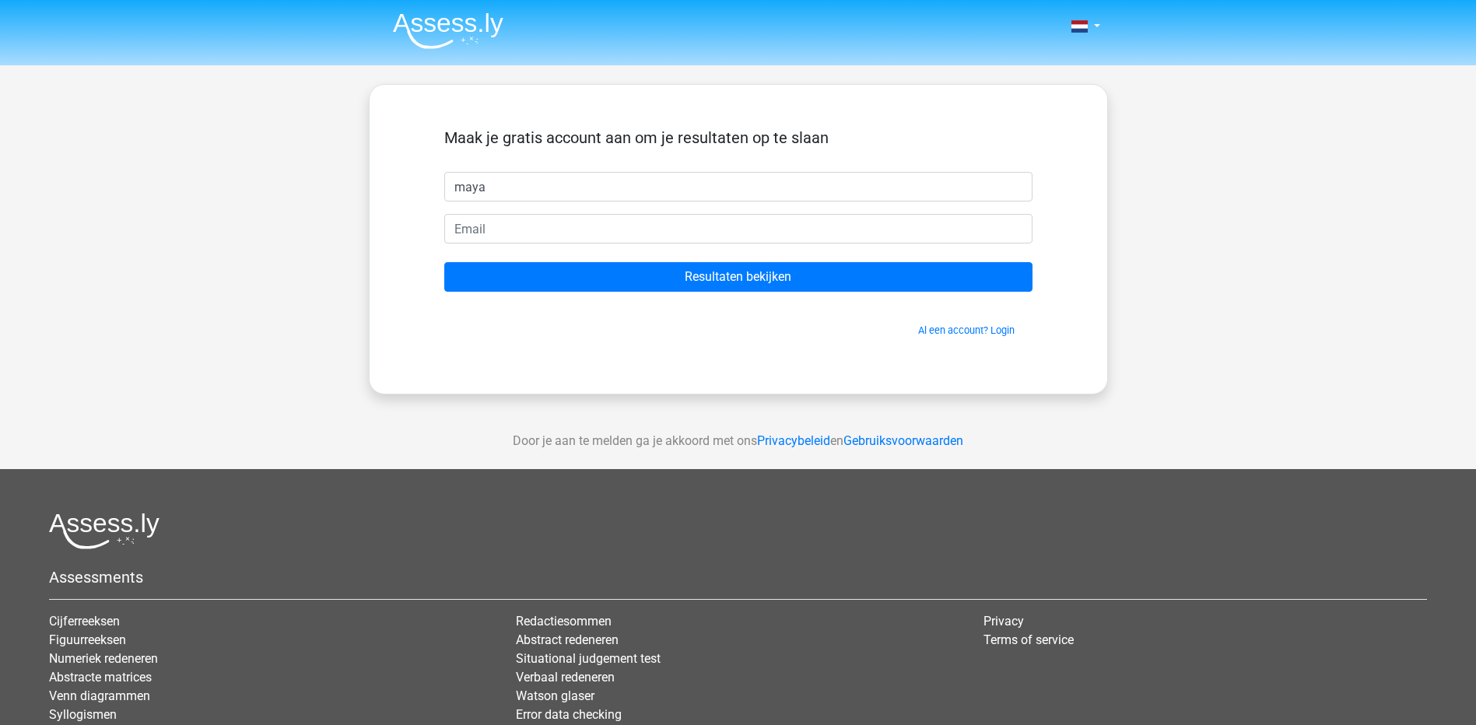
type input "maya"
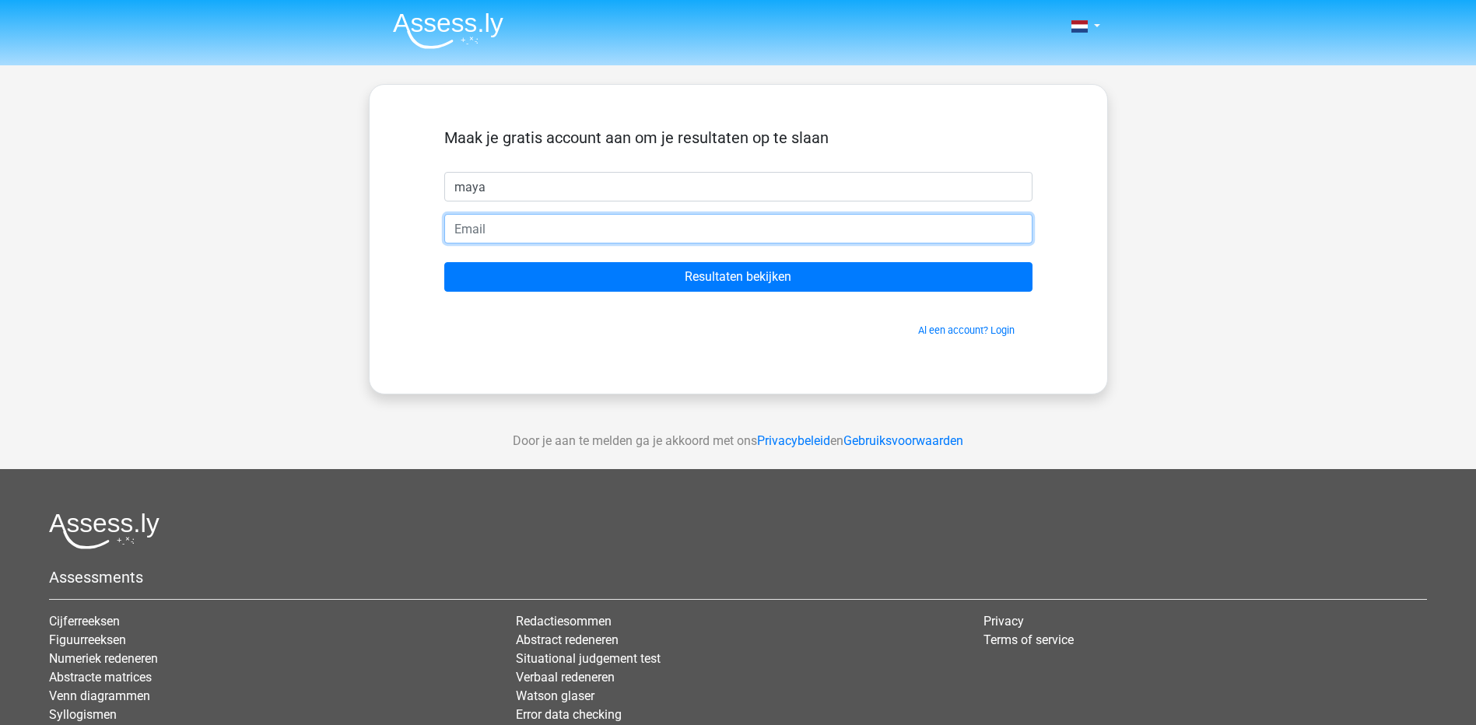
click at [718, 228] on input "email" at bounding box center [738, 229] width 588 height 30
type input "[EMAIL_ADDRESS][DOMAIN_NAME]"
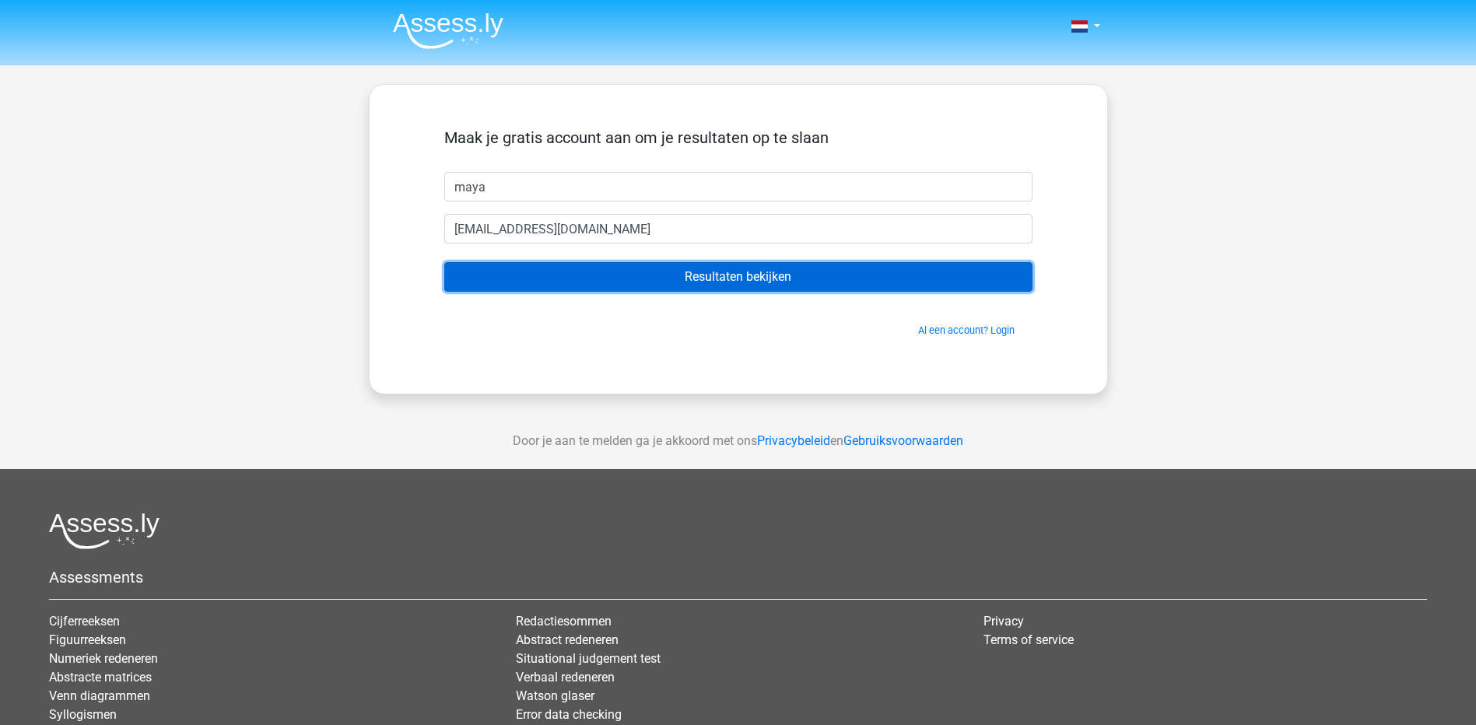
click at [652, 276] on input "Resultaten bekijken" at bounding box center [738, 277] width 588 height 30
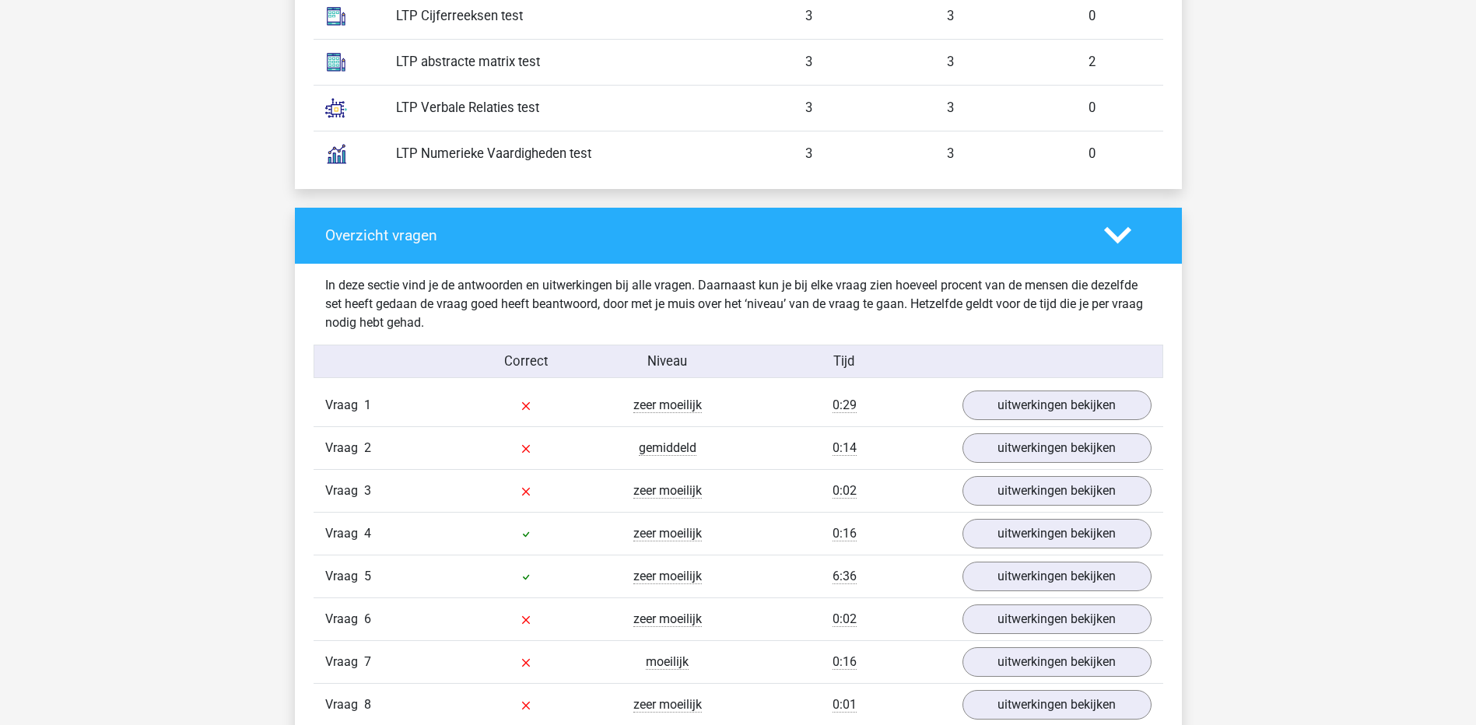
scroll to position [1478, 0]
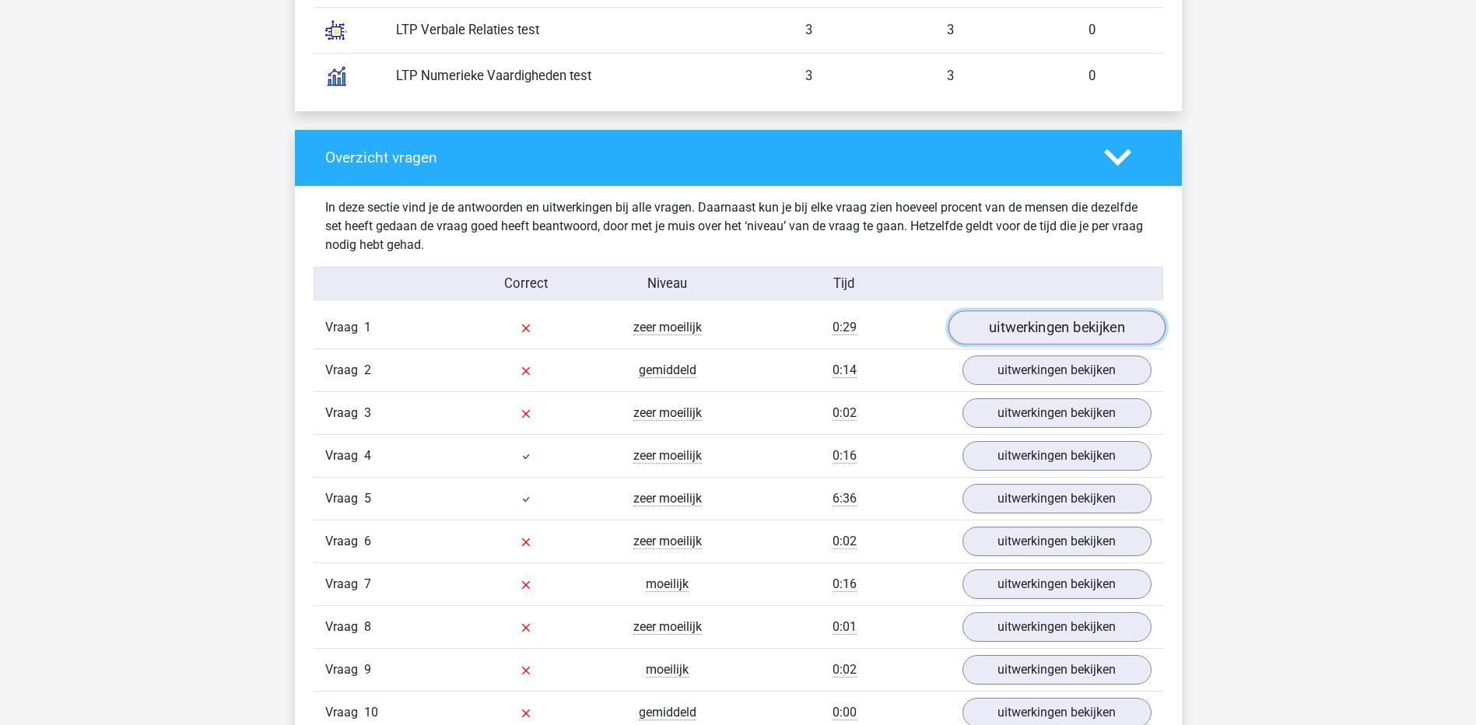
click at [996, 323] on link "uitwerkingen bekijken" at bounding box center [1055, 327] width 217 height 34
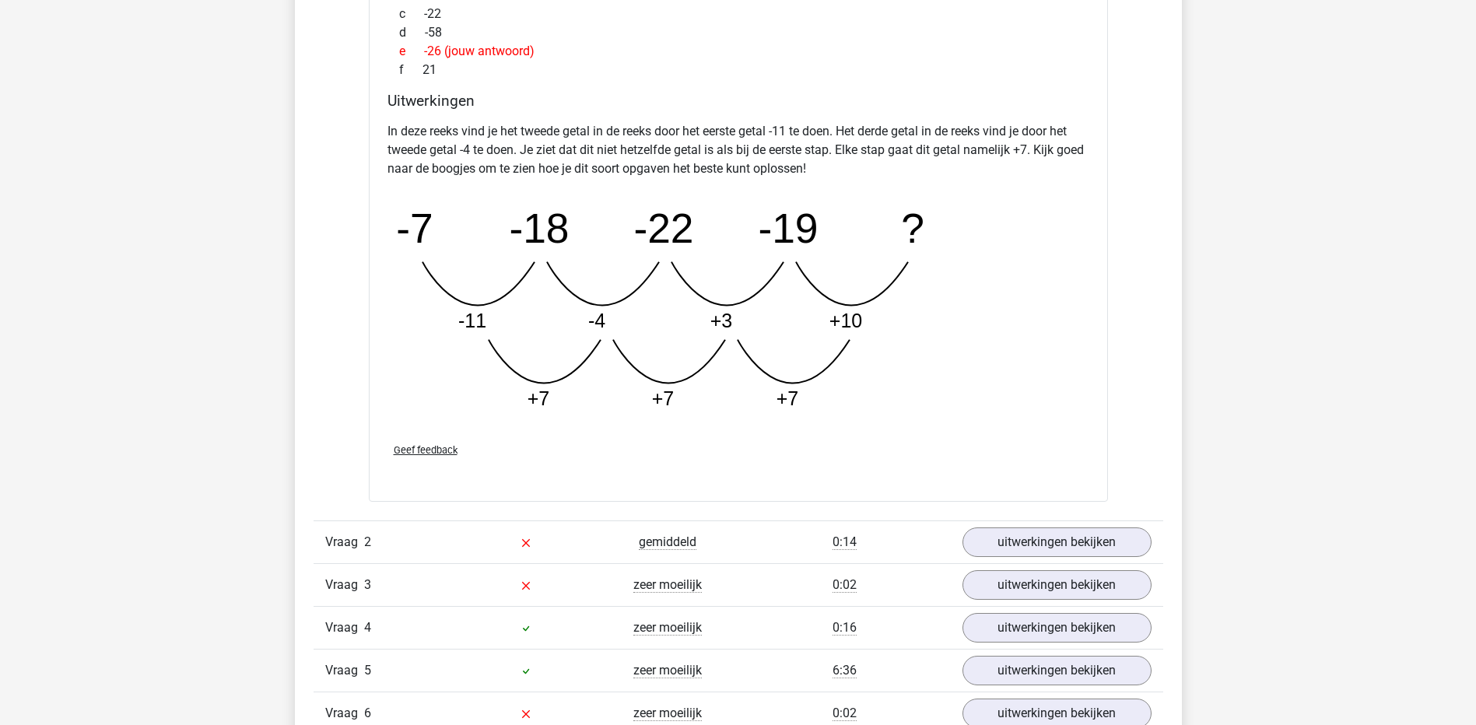
scroll to position [2022, 0]
